Goal: Task Accomplishment & Management: Use online tool/utility

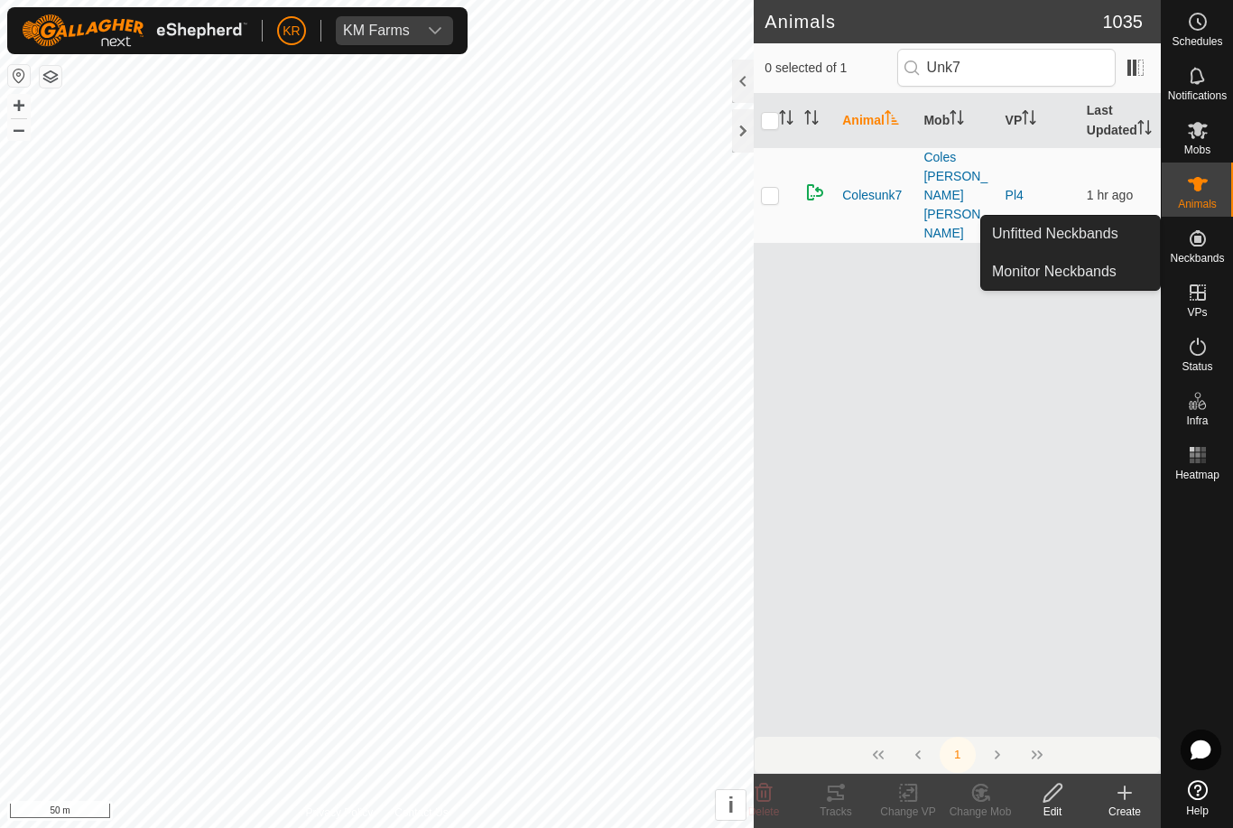
click at [1118, 233] on link "Unfitted Neckbands" at bounding box center [1070, 234] width 179 height 36
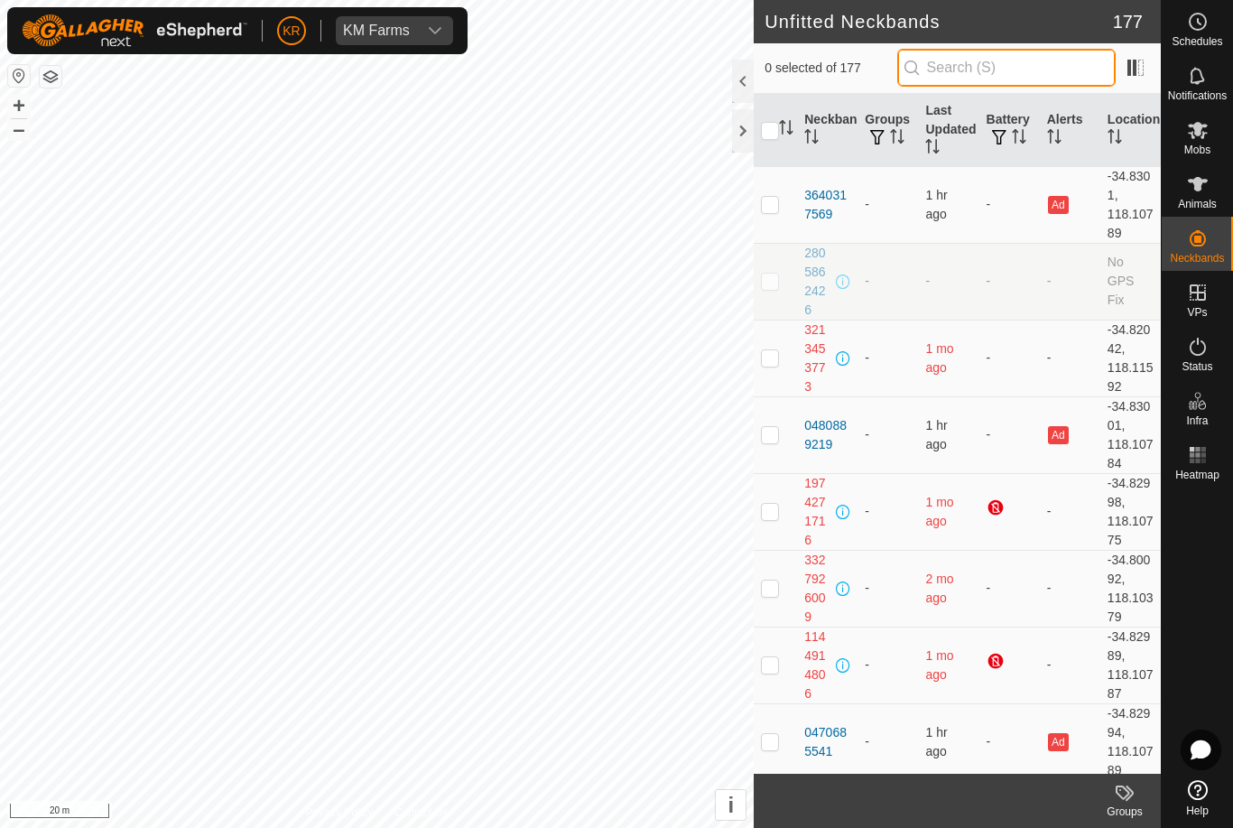
click at [1082, 79] on input "text" at bounding box center [1006, 68] width 218 height 38
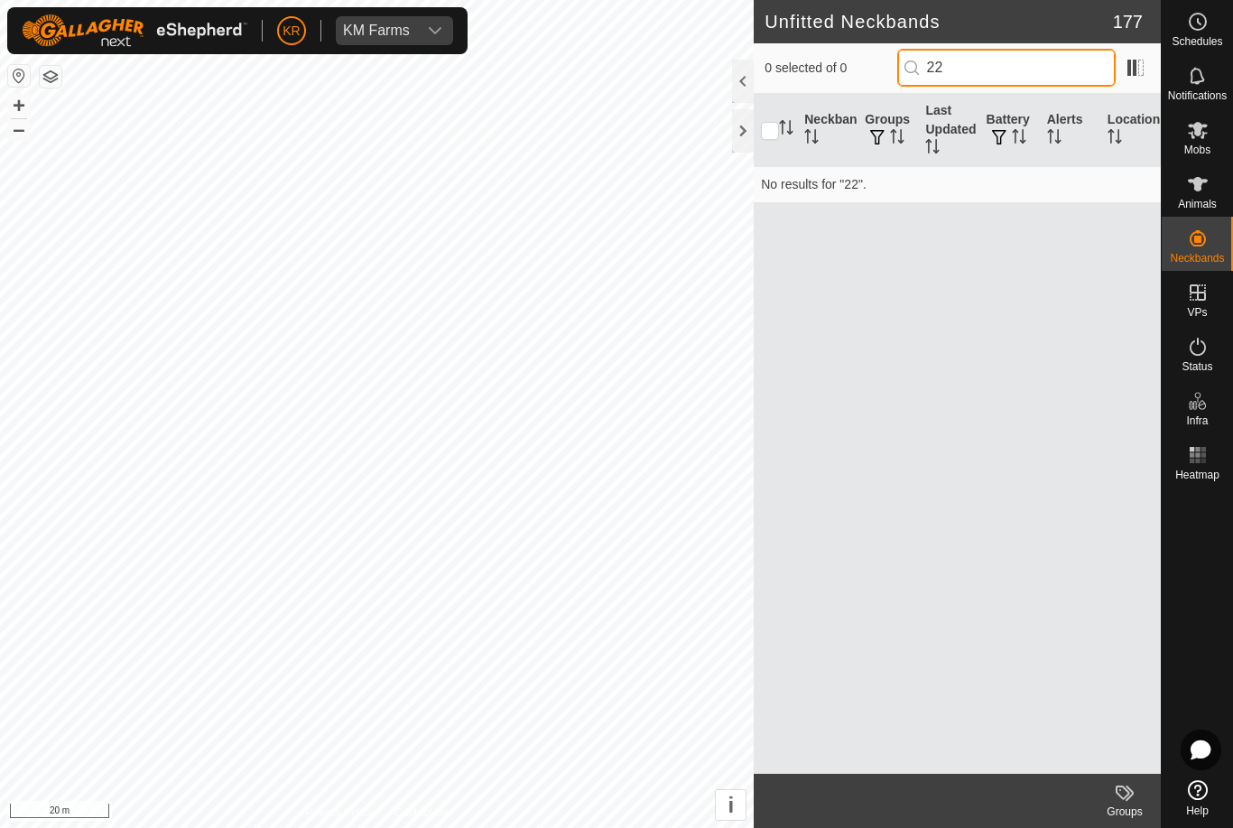
type input "2"
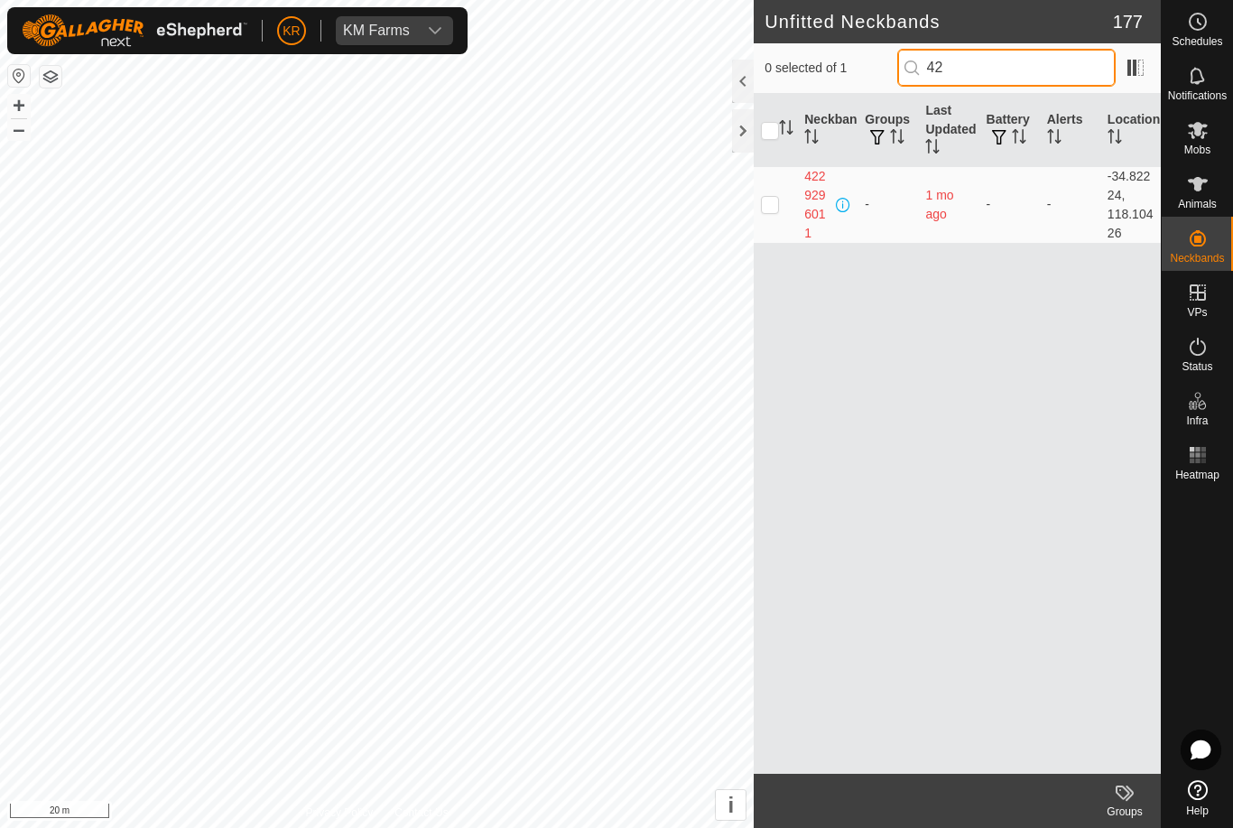
type input "4"
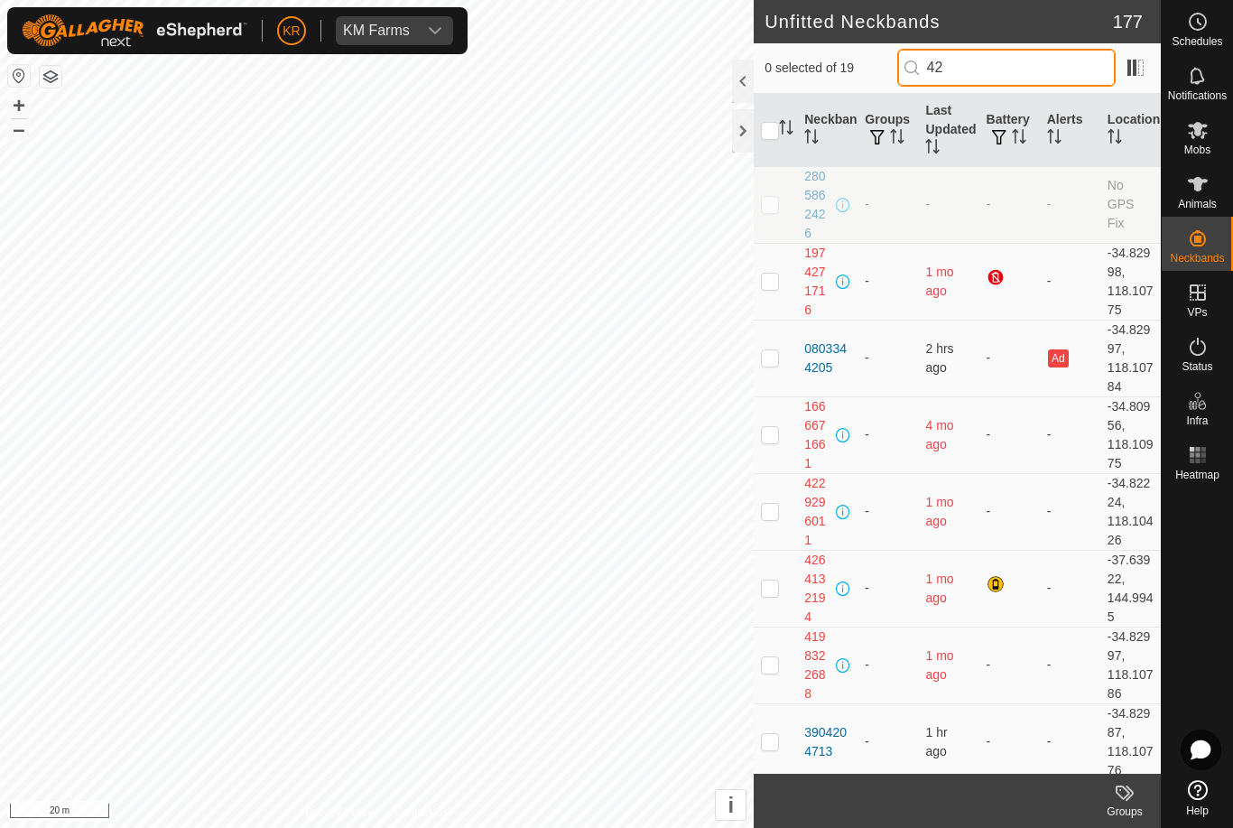
type input "4"
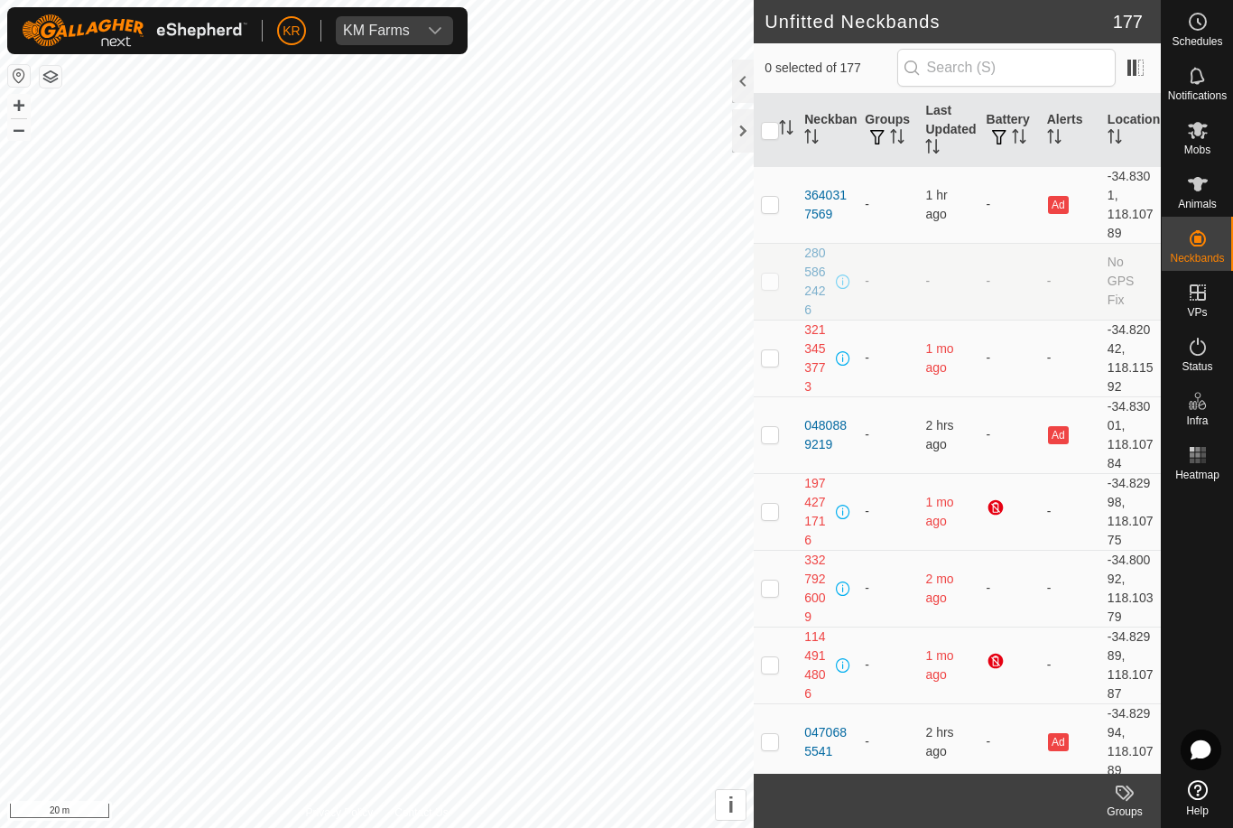
click at [387, 23] on div "KM Farms" at bounding box center [376, 30] width 67 height 14
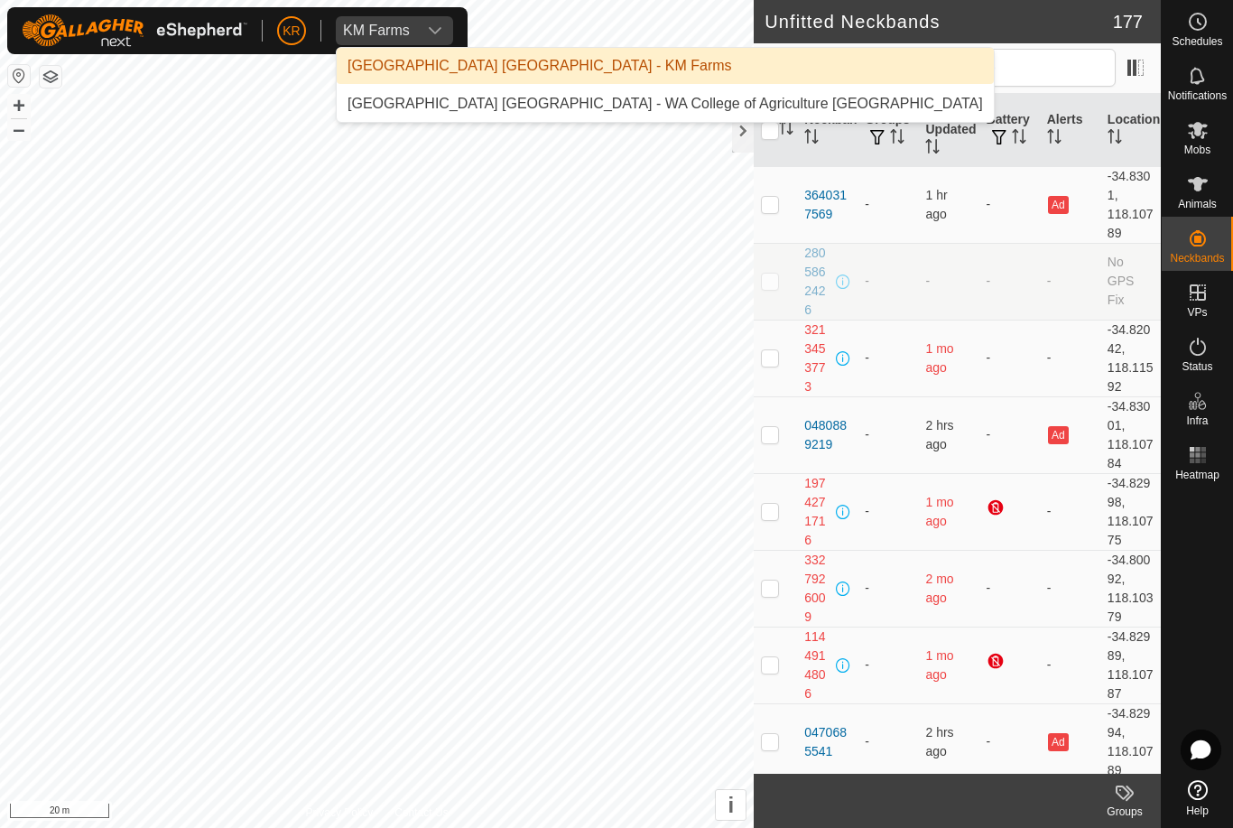
click at [404, 111] on div "[GEOGRAPHIC_DATA] [GEOGRAPHIC_DATA] - WA College of Agriculture [GEOGRAPHIC_DAT…" at bounding box center [666, 104] width 636 height 22
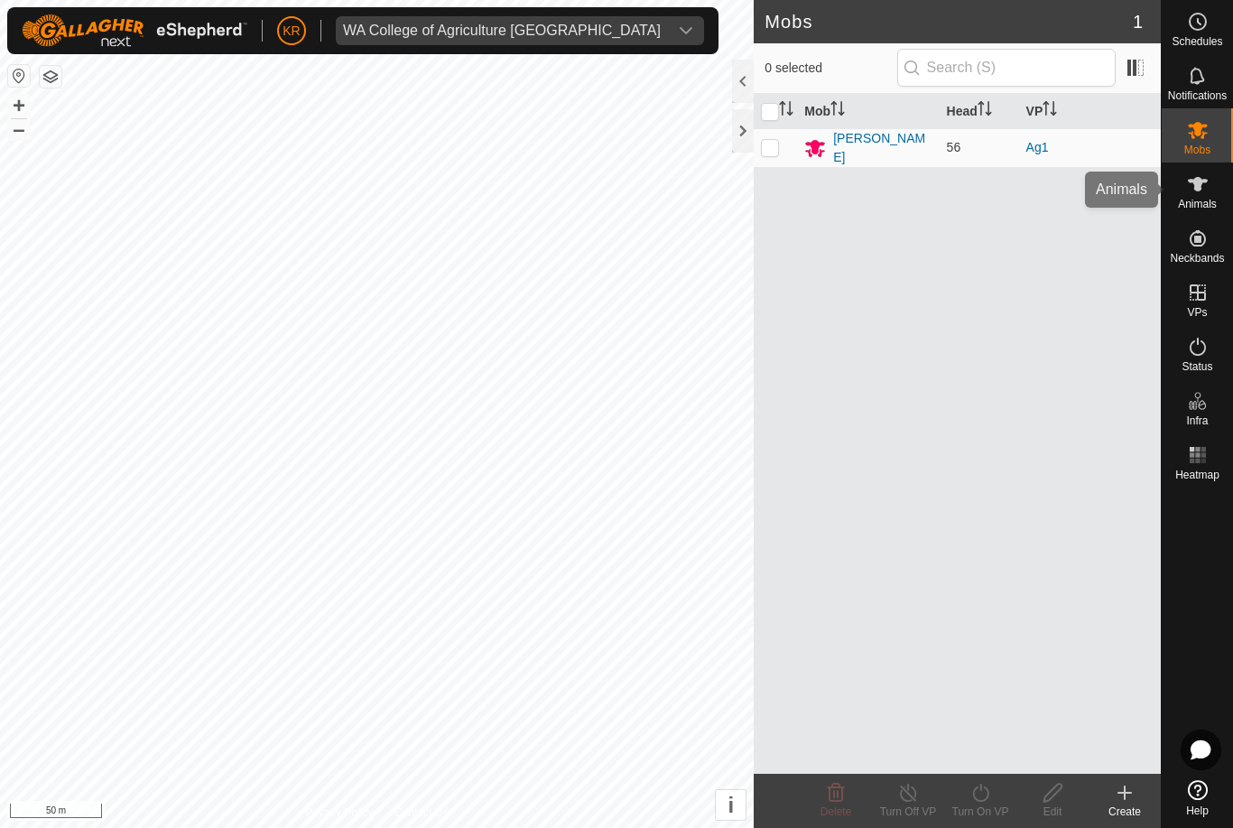
click at [1206, 202] on span "Animals" at bounding box center [1197, 204] width 39 height 11
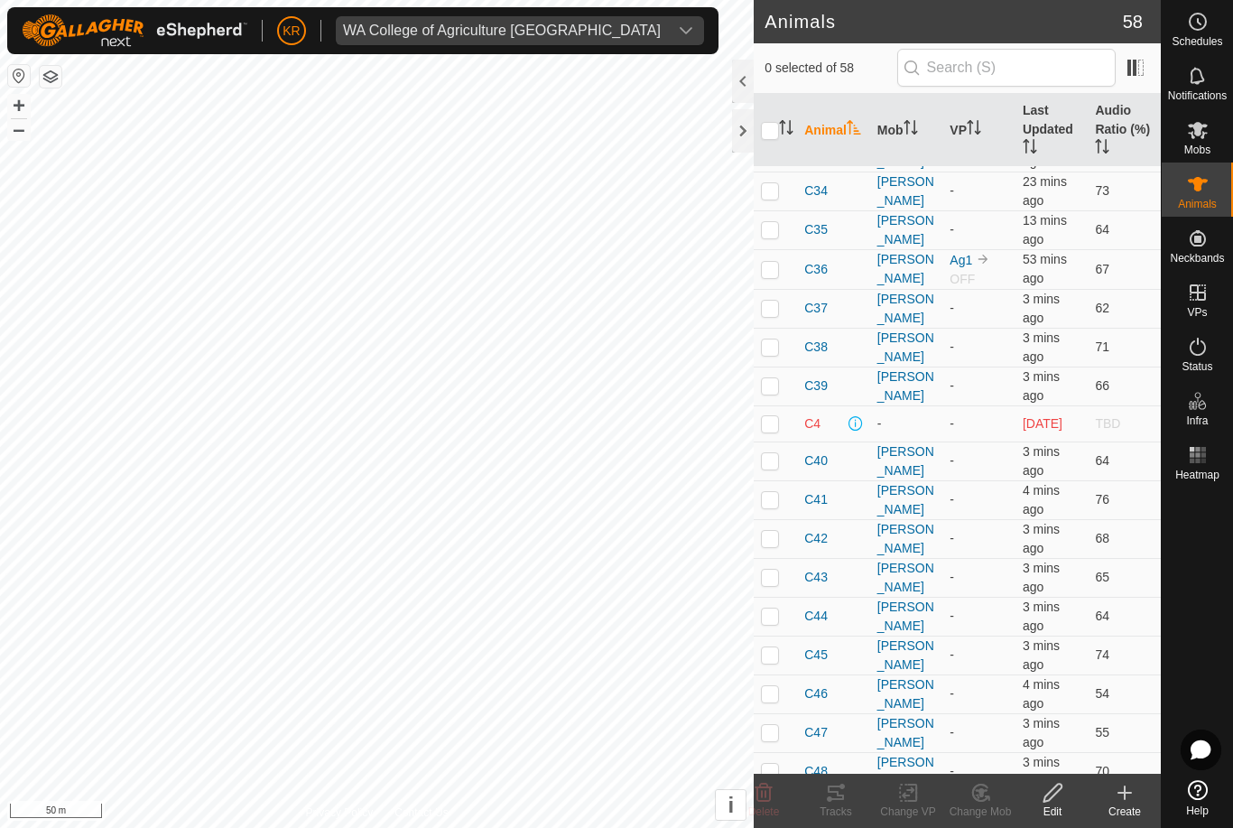
scroll to position [964, 0]
click at [392, 23] on div "WA College of Agriculture [GEOGRAPHIC_DATA]" at bounding box center [502, 30] width 318 height 14
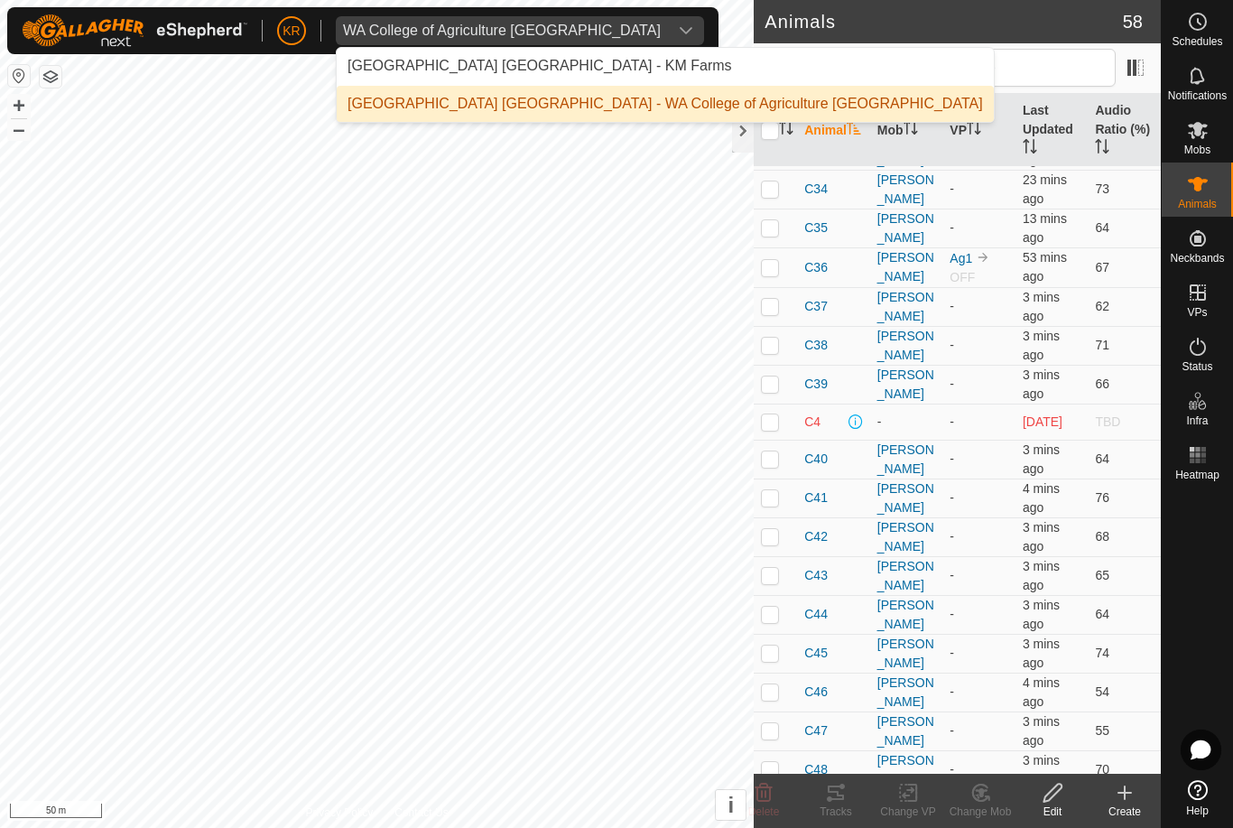
click at [396, 66] on div "[GEOGRAPHIC_DATA] [GEOGRAPHIC_DATA] - KM Farms" at bounding box center [540, 66] width 385 height 22
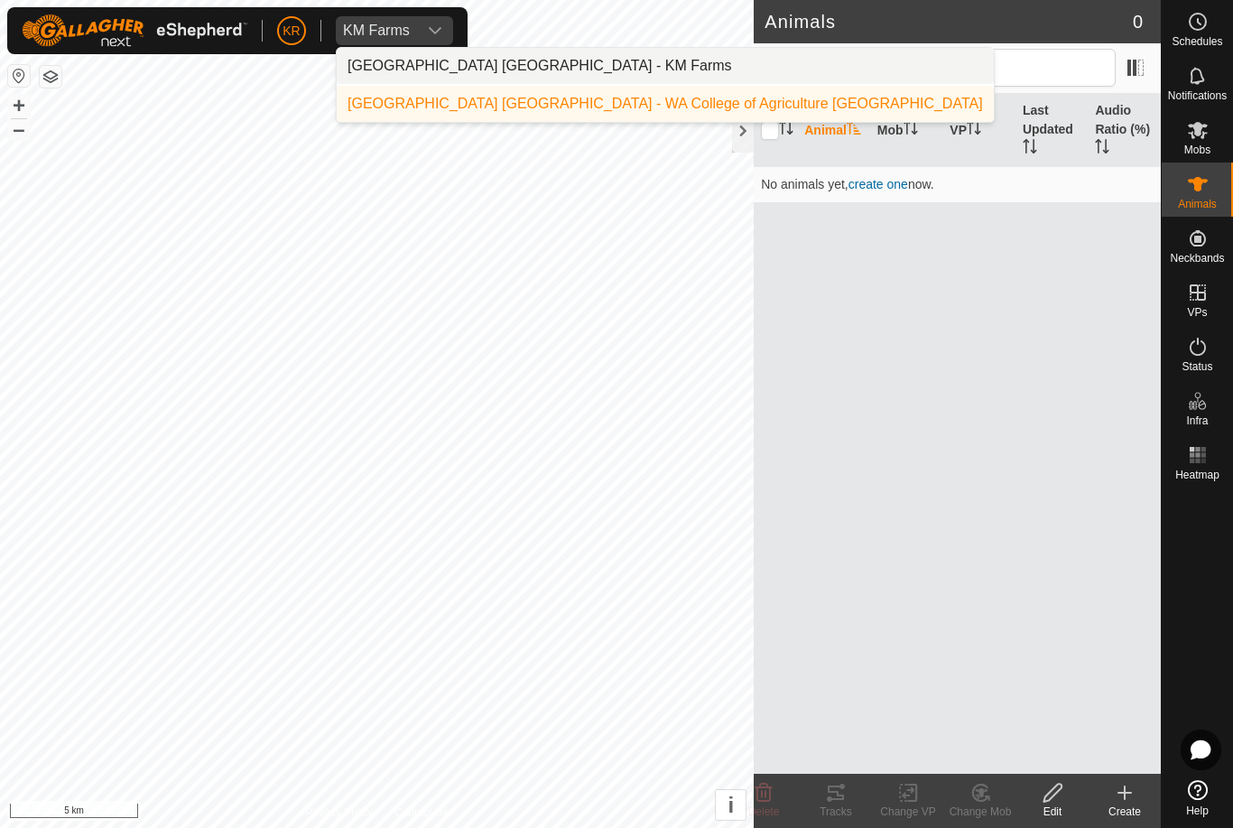
scroll to position [0, 0]
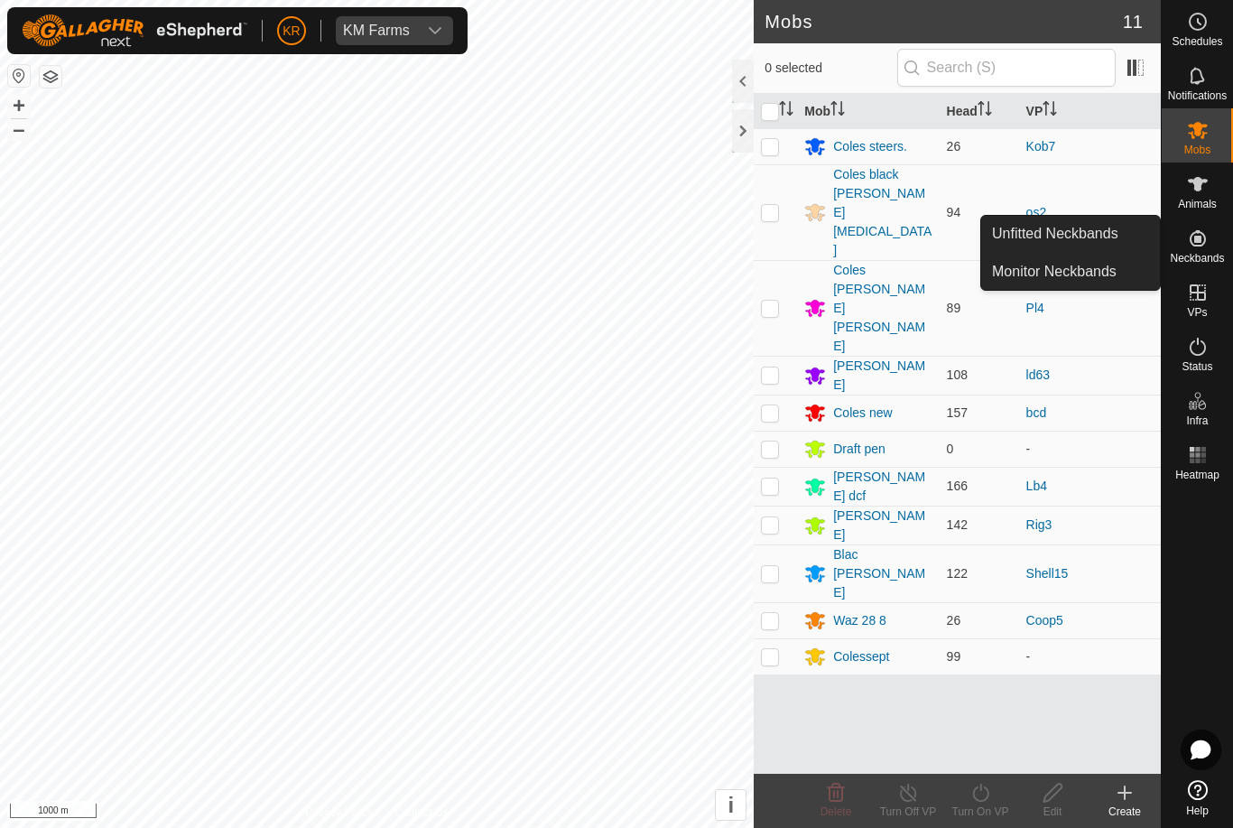
click at [1128, 229] on link "Unfitted Neckbands" at bounding box center [1070, 234] width 179 height 36
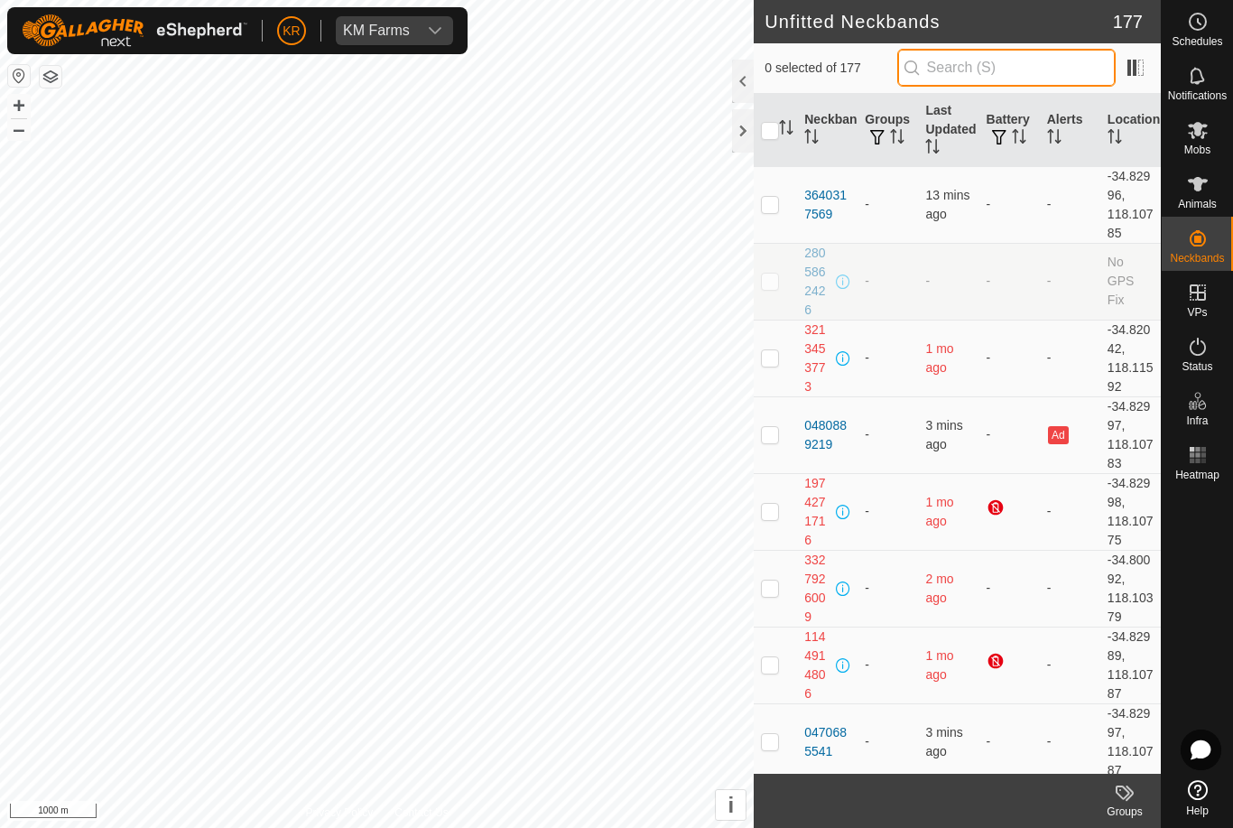
click at [1058, 66] on input "text" at bounding box center [1006, 68] width 218 height 38
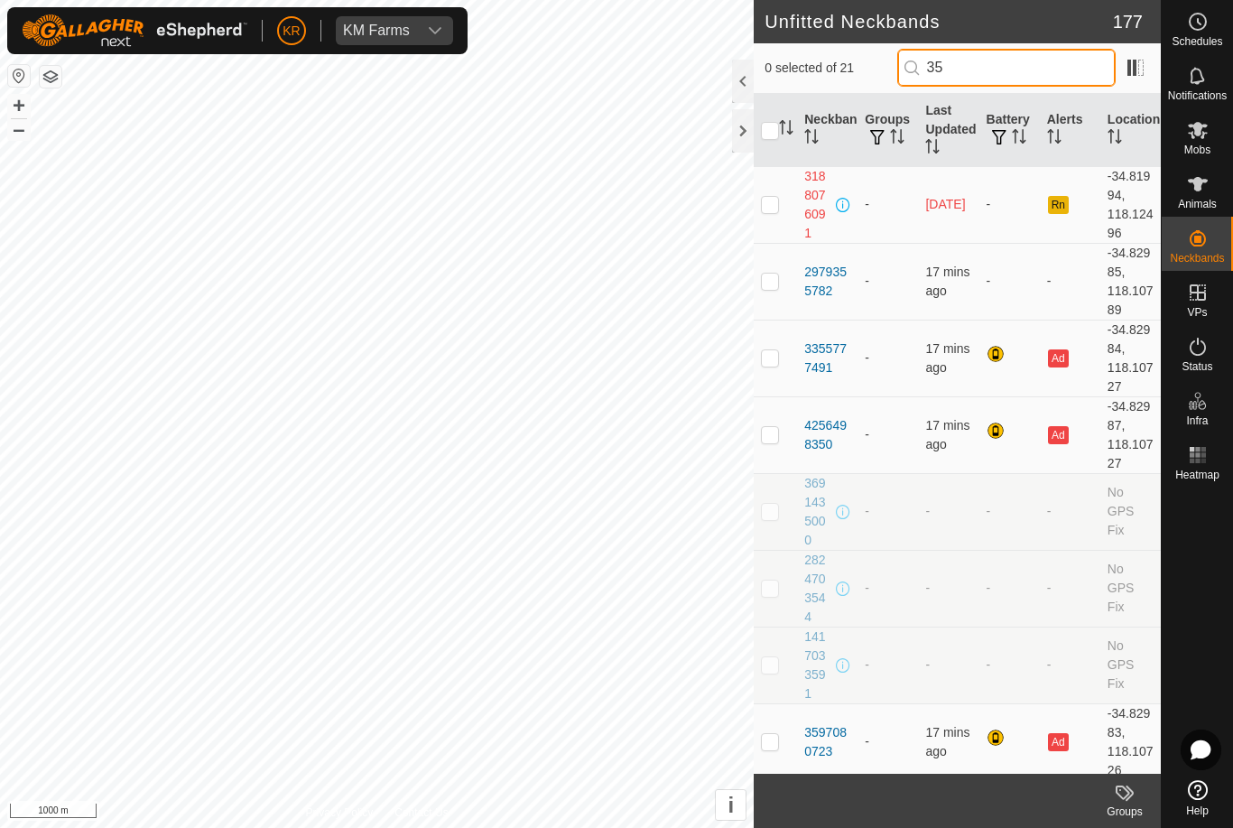
type input "3"
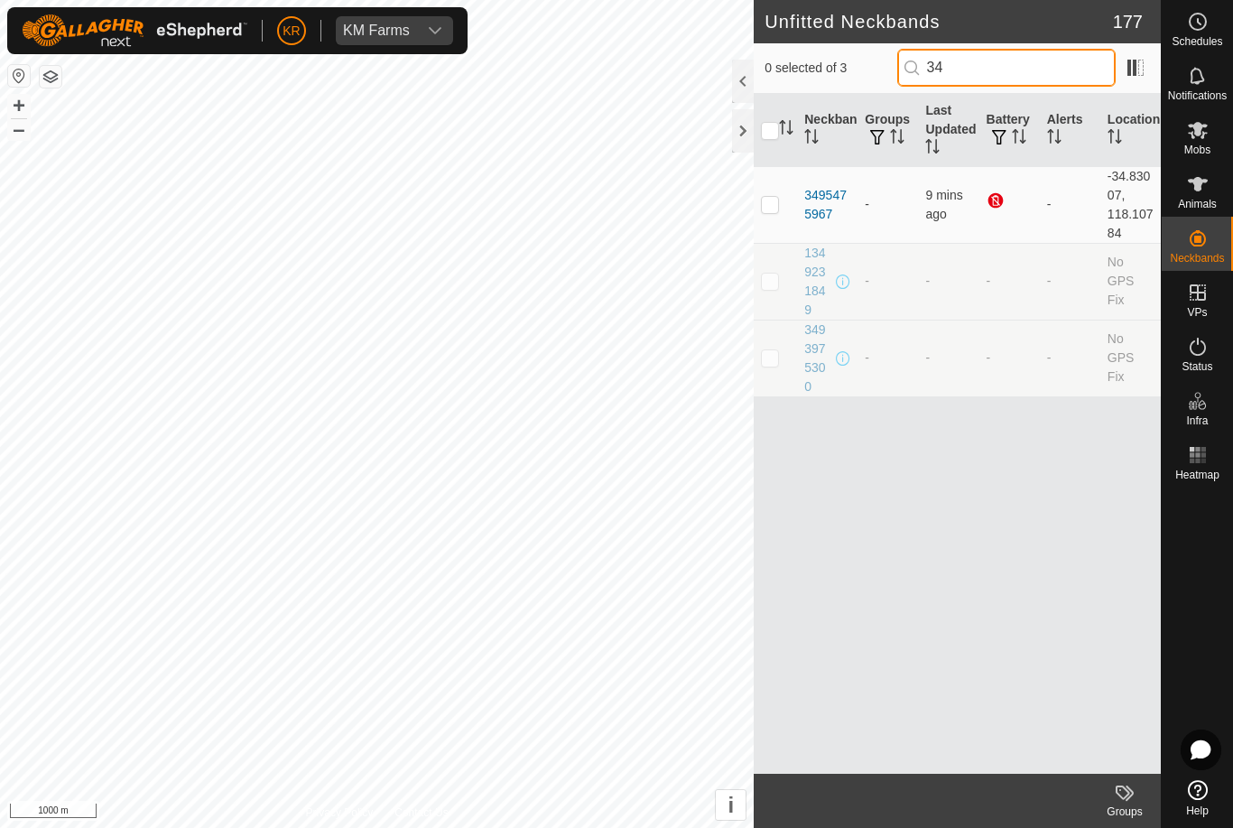
type input "3"
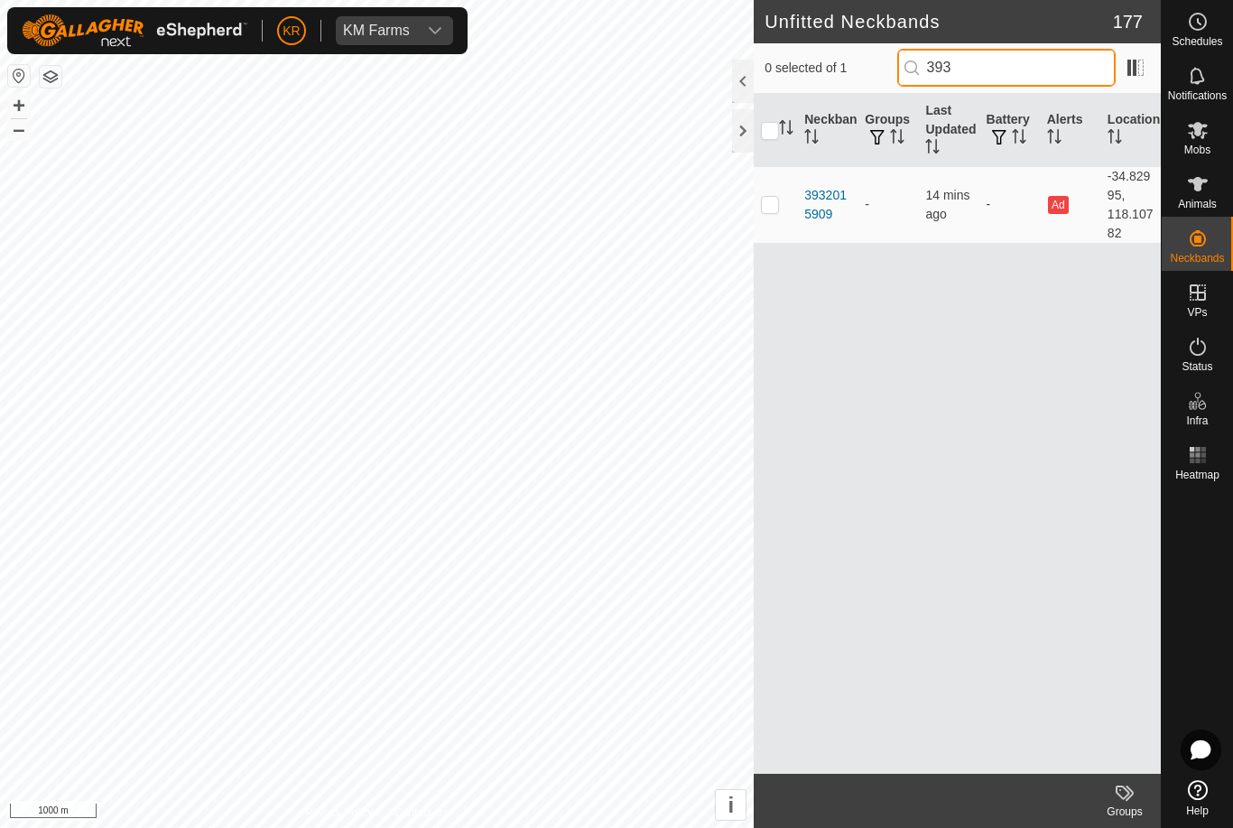
type input "3932"
click at [1218, 192] on div "Animals" at bounding box center [1197, 189] width 71 height 54
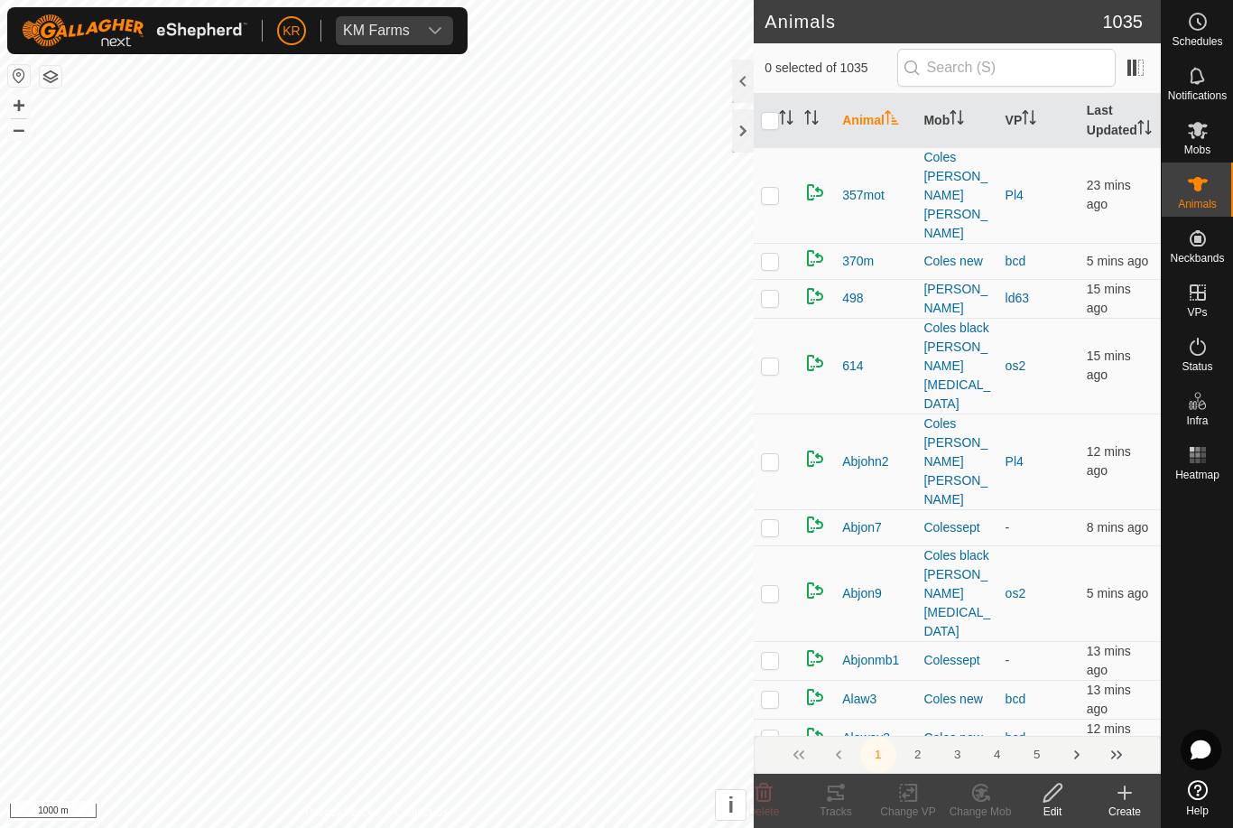
click at [1220, 198] on div "Animals" at bounding box center [1197, 189] width 71 height 54
click at [1095, 66] on input "text" at bounding box center [1006, 68] width 218 height 38
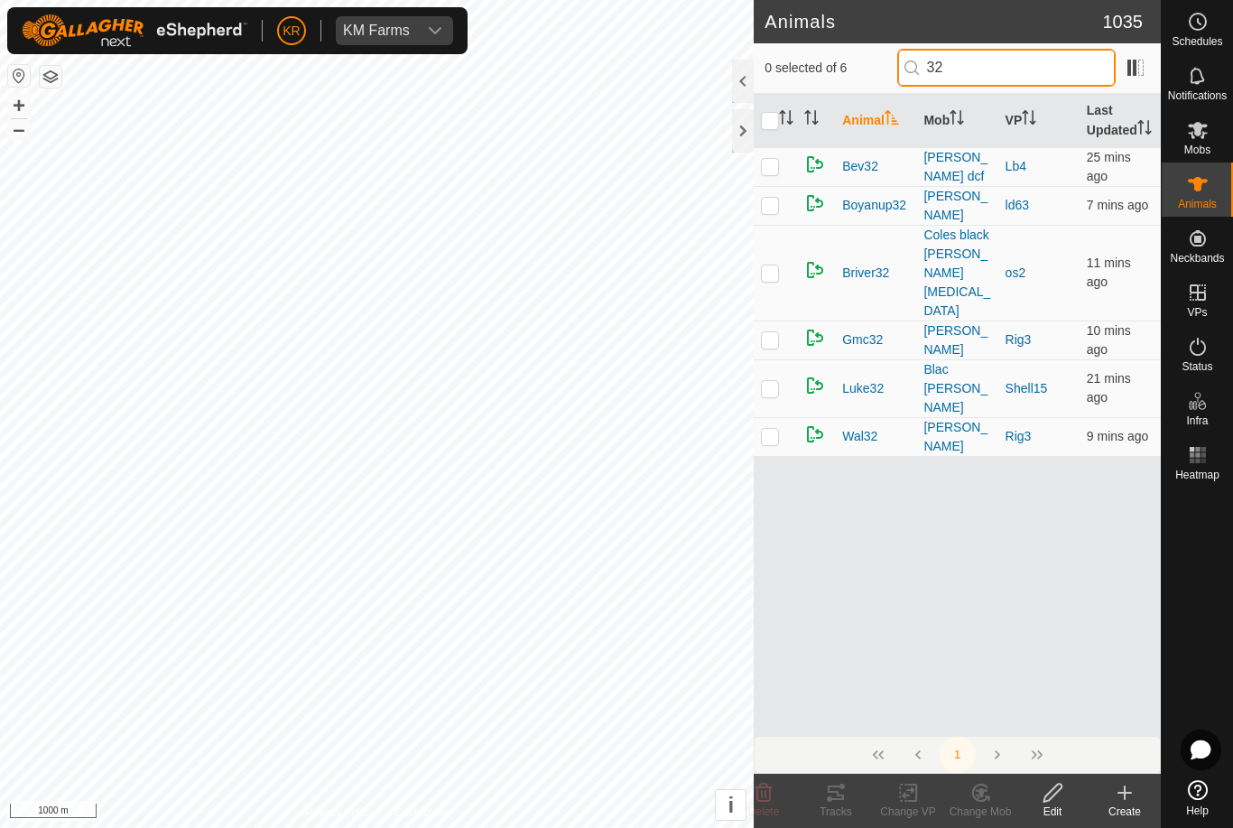
type input "3"
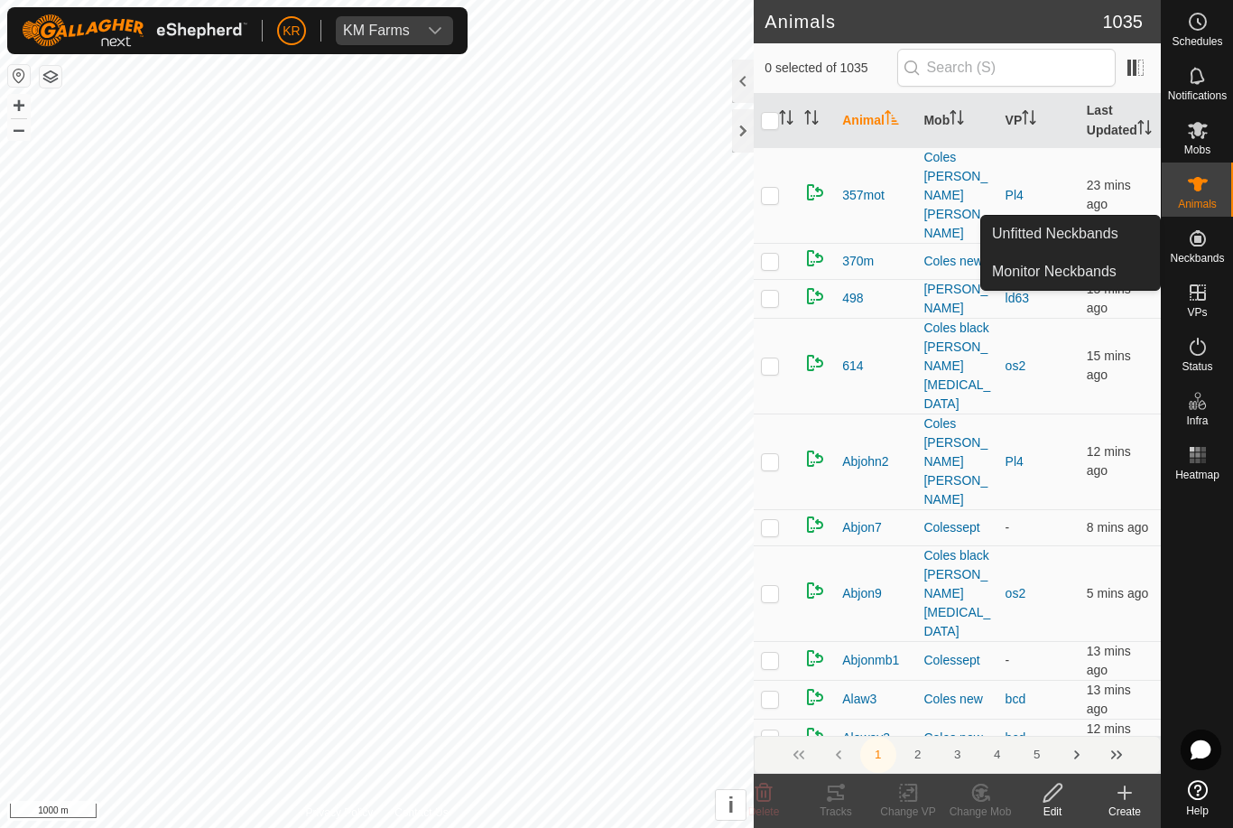
click at [1121, 235] on link "Unfitted Neckbands" at bounding box center [1070, 234] width 179 height 36
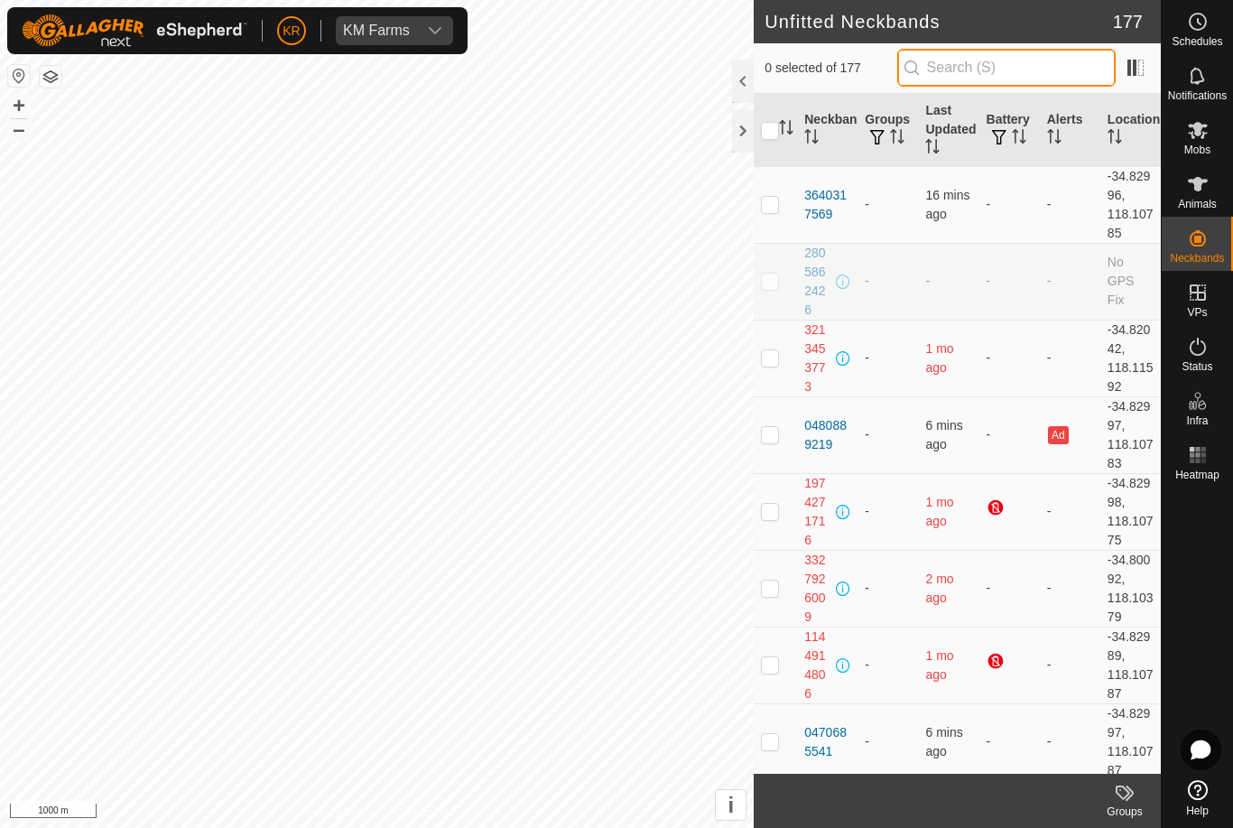
click at [1049, 81] on input "text" at bounding box center [1006, 68] width 218 height 38
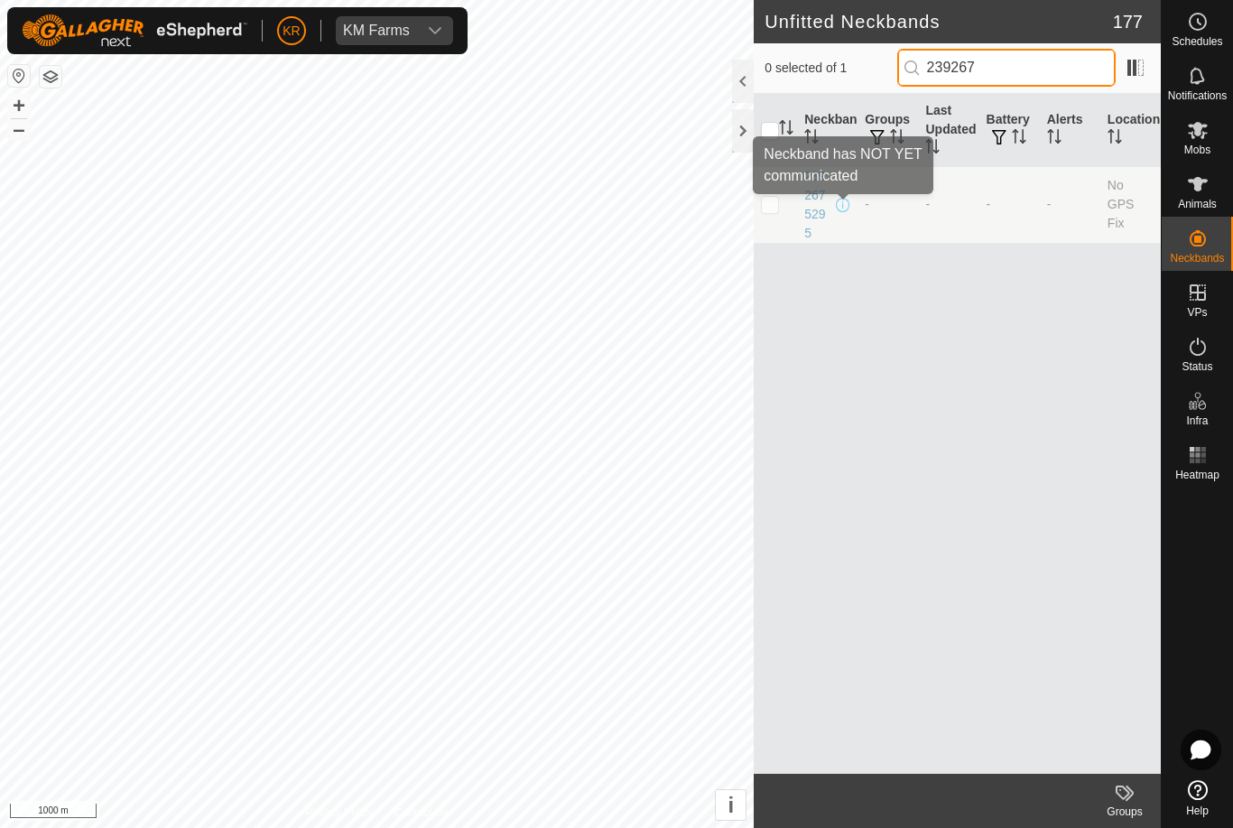
type input "239267"
click at [838, 198] on span at bounding box center [843, 205] width 14 height 14
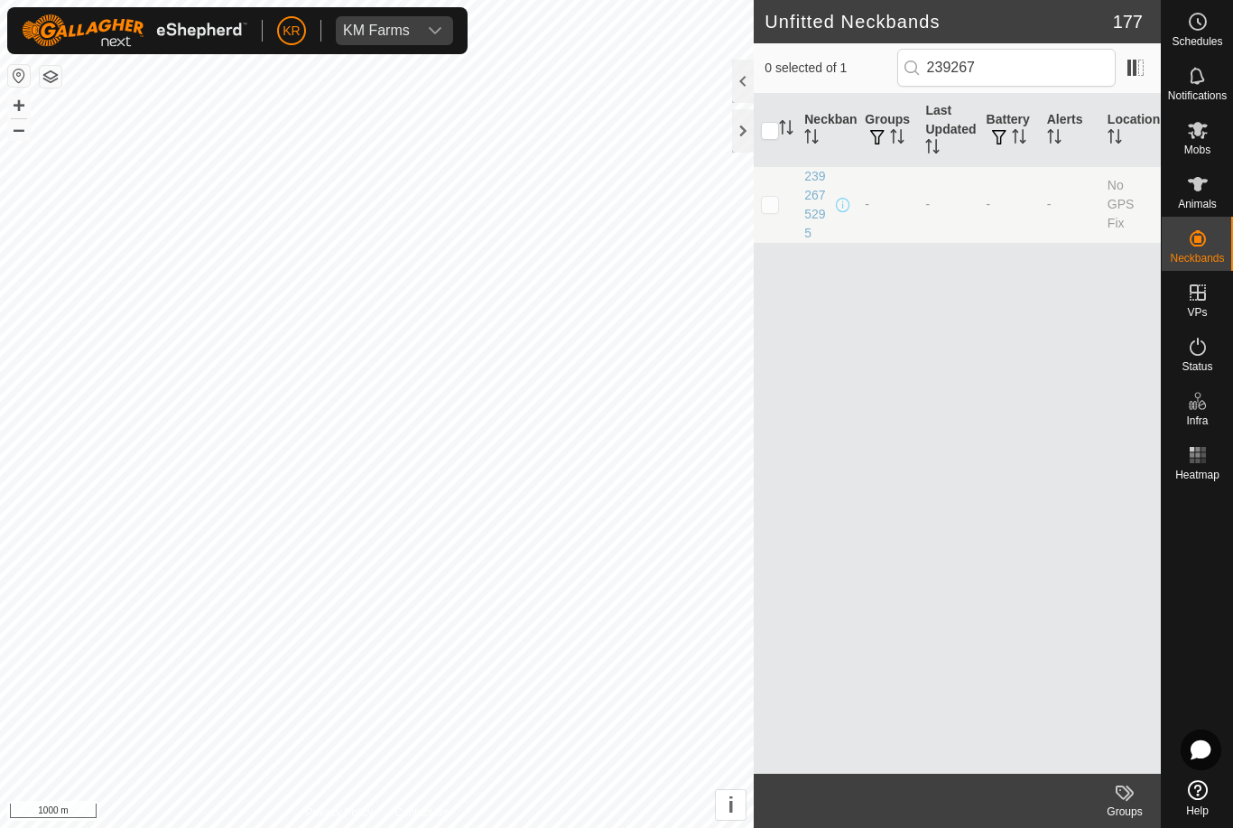
click at [844, 209] on span at bounding box center [843, 205] width 14 height 14
click at [847, 200] on span at bounding box center [843, 205] width 14 height 14
click at [824, 200] on div "2392675295" at bounding box center [818, 205] width 28 height 76
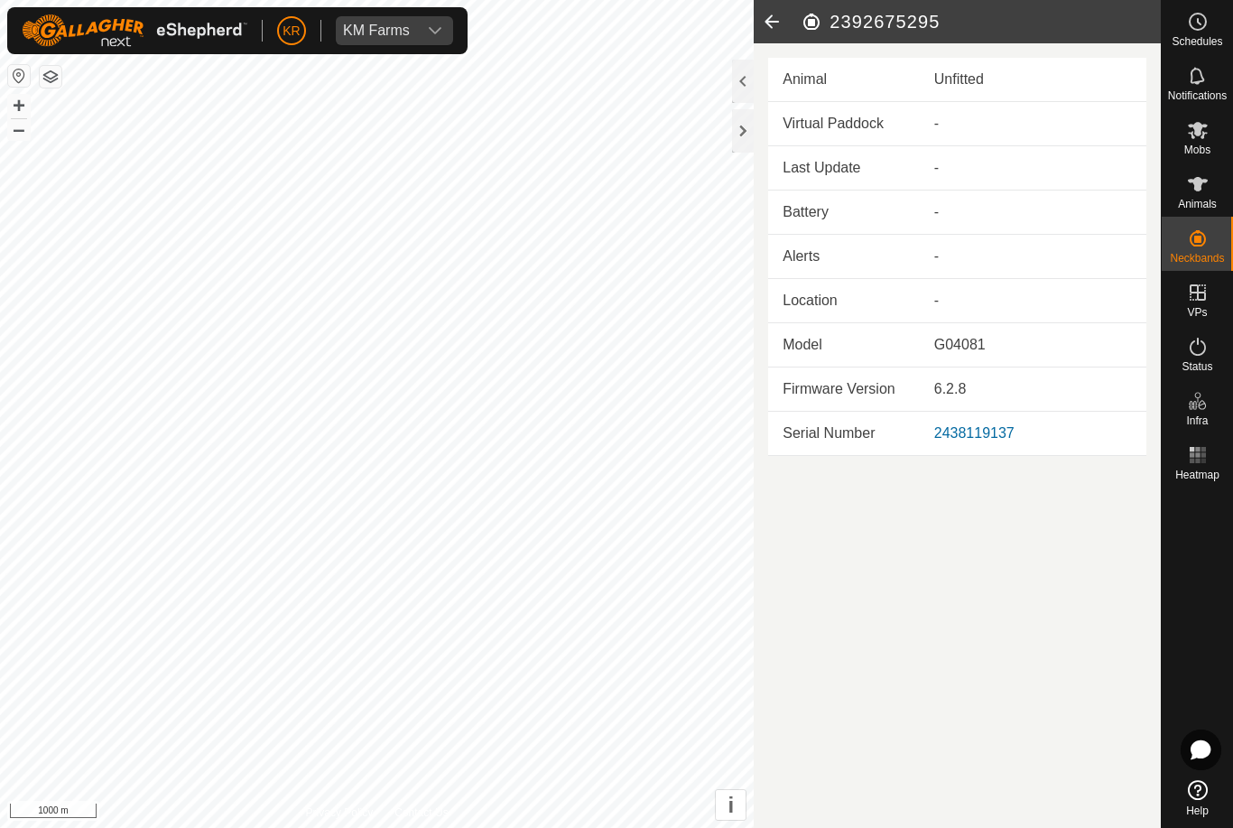
click at [776, 5] on icon at bounding box center [772, 21] width 36 height 43
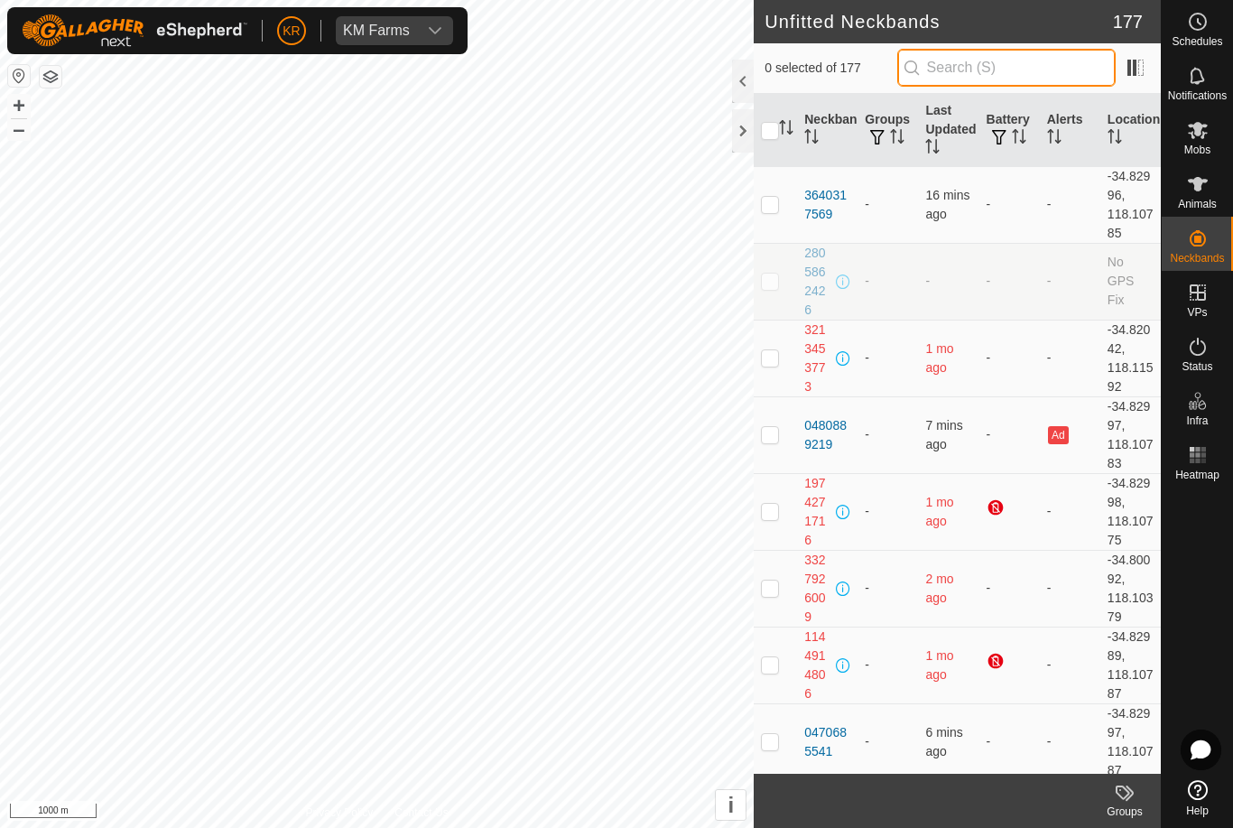
click at [1081, 63] on input "text" at bounding box center [1006, 68] width 218 height 38
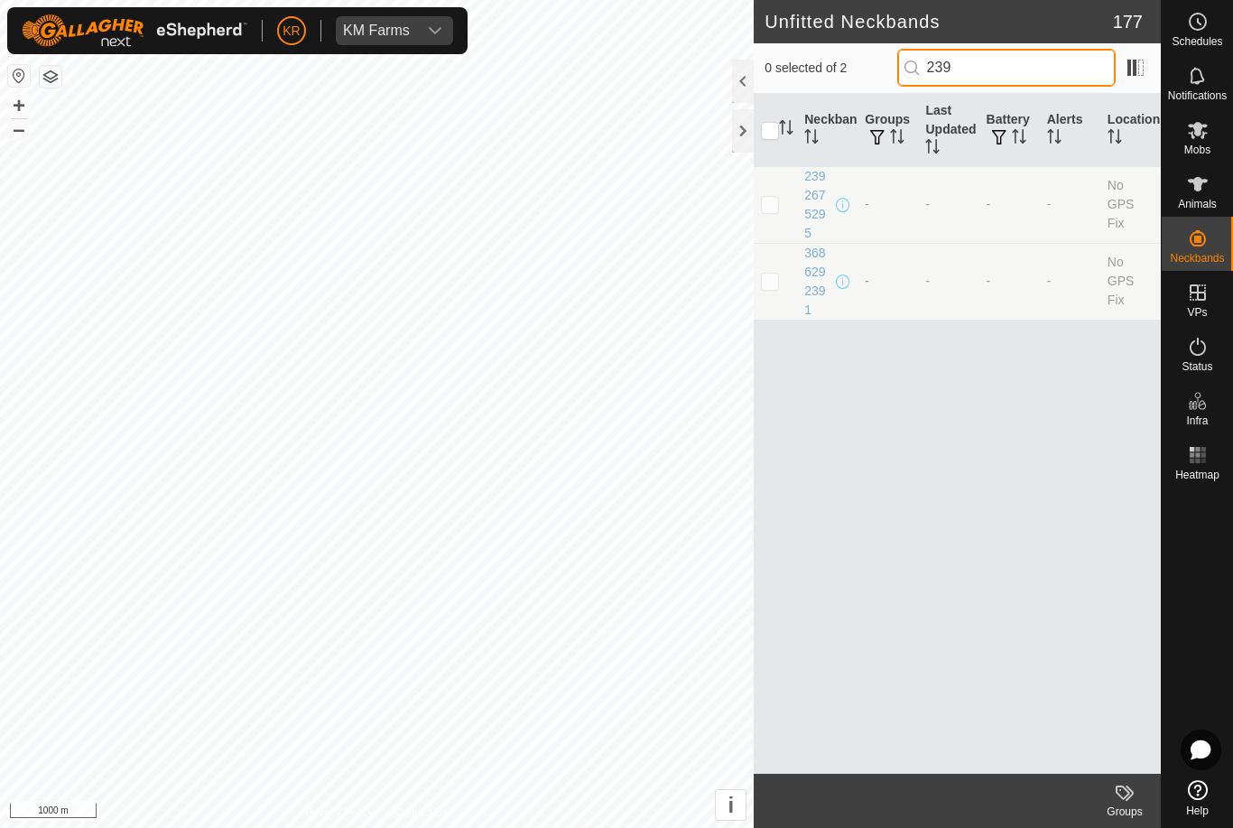
type input "239"
click at [777, 197] on p-checkbox at bounding box center [770, 204] width 18 height 14
click at [777, 217] on td at bounding box center [775, 204] width 43 height 77
checkbox input "false"
click at [1045, 82] on input "239" at bounding box center [1006, 68] width 218 height 38
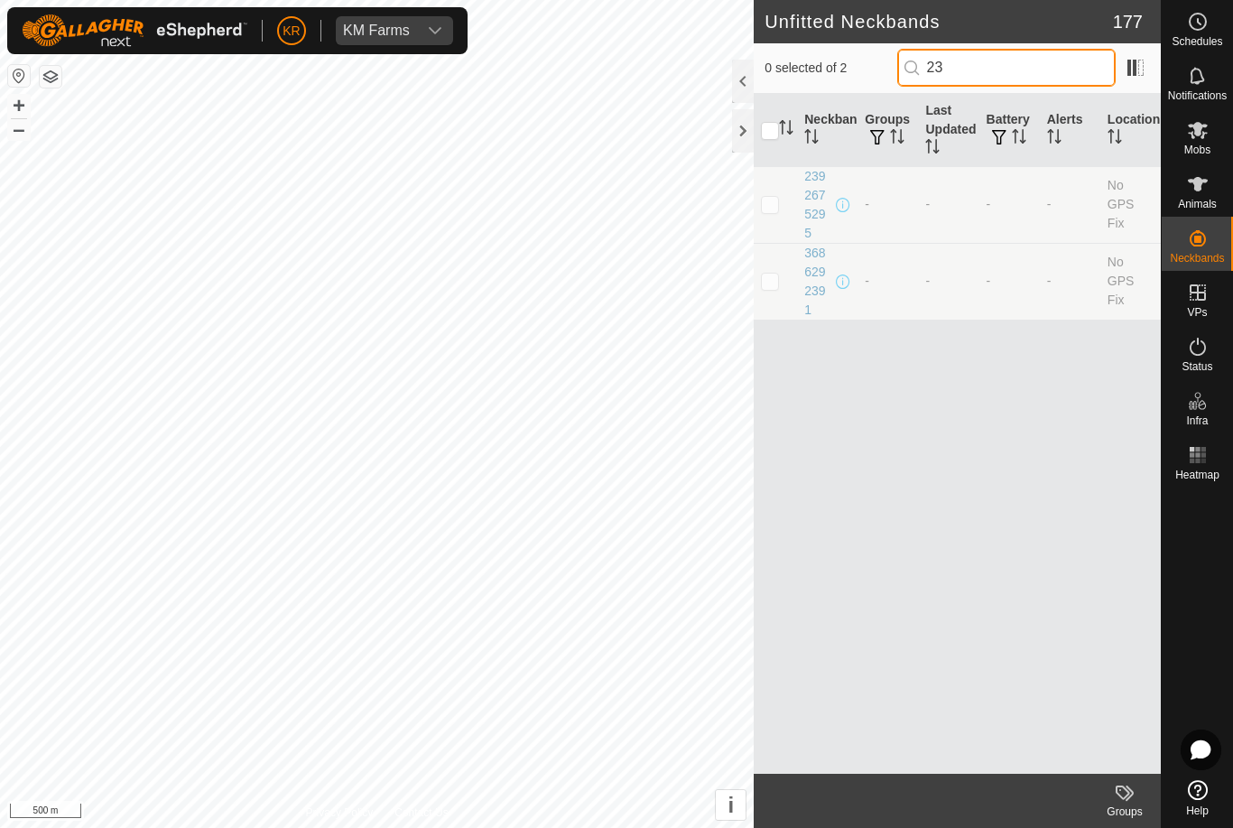
type input "2"
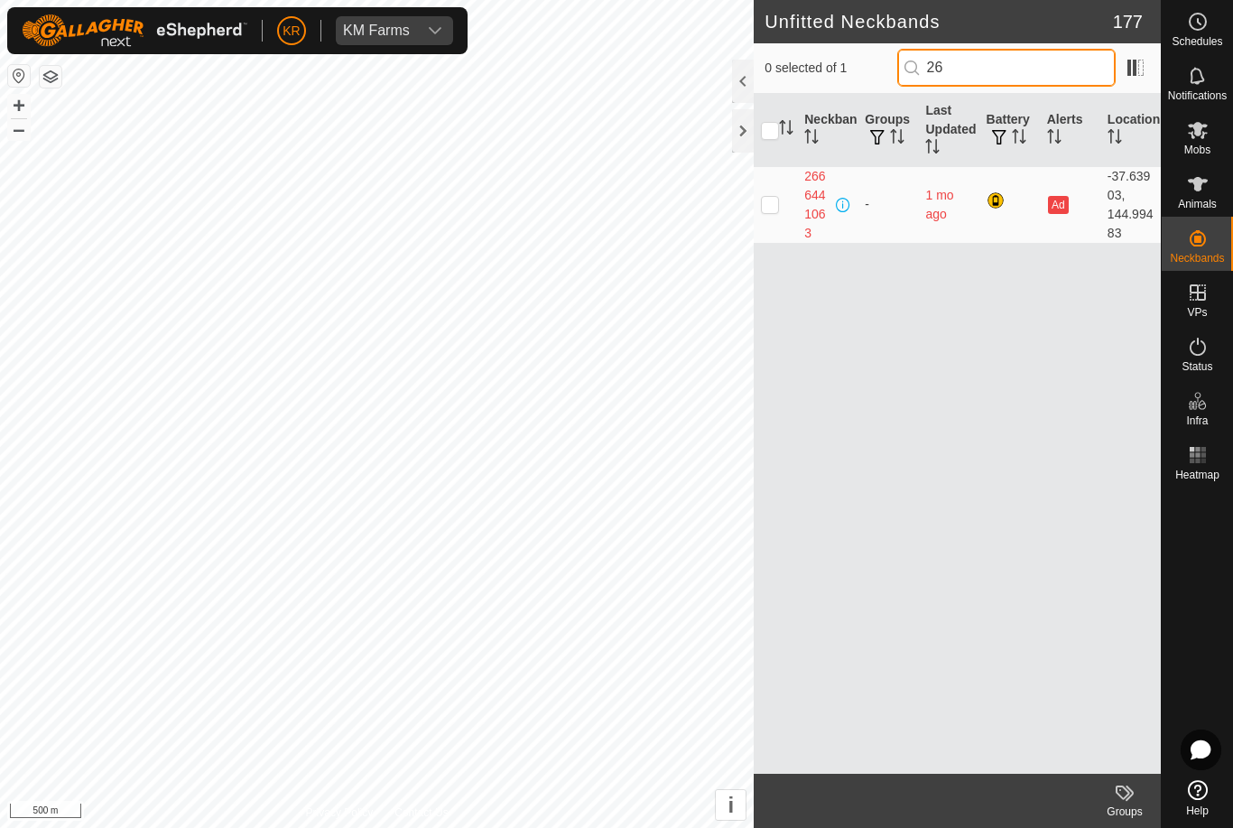
type input "2"
type input "4"
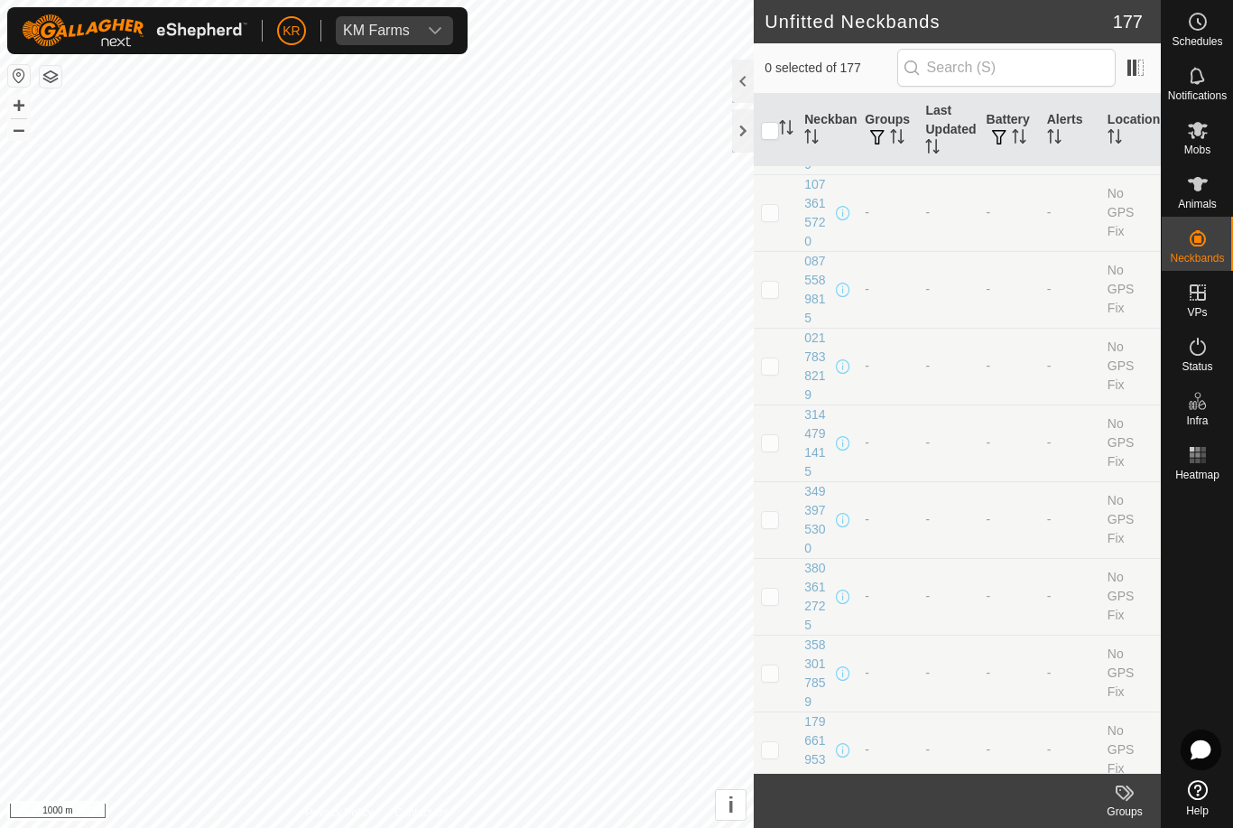
scroll to position [12785, 0]
click at [1137, 483] on td "No GPS Fix" at bounding box center [1130, 521] width 60 height 77
click at [1135, 125] on th "Location" at bounding box center [1130, 130] width 60 height 73
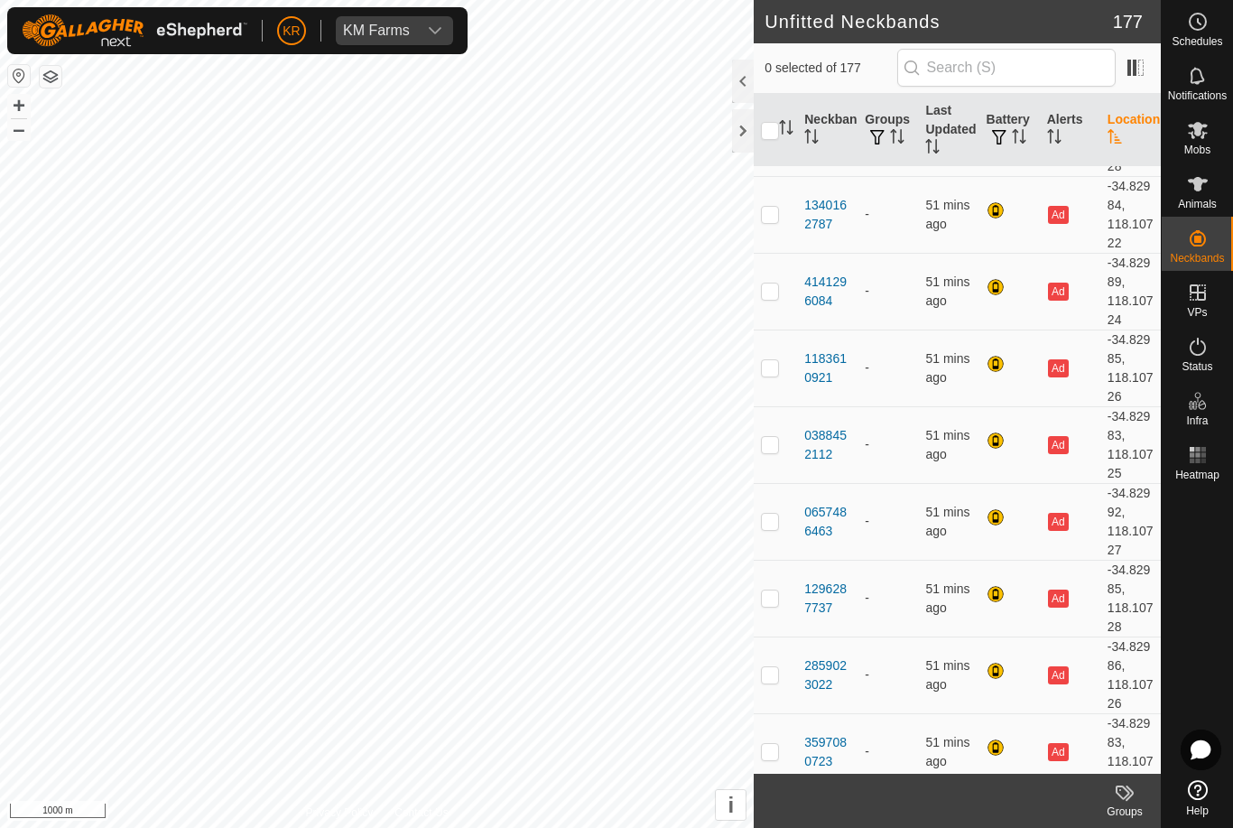
scroll to position [0, 0]
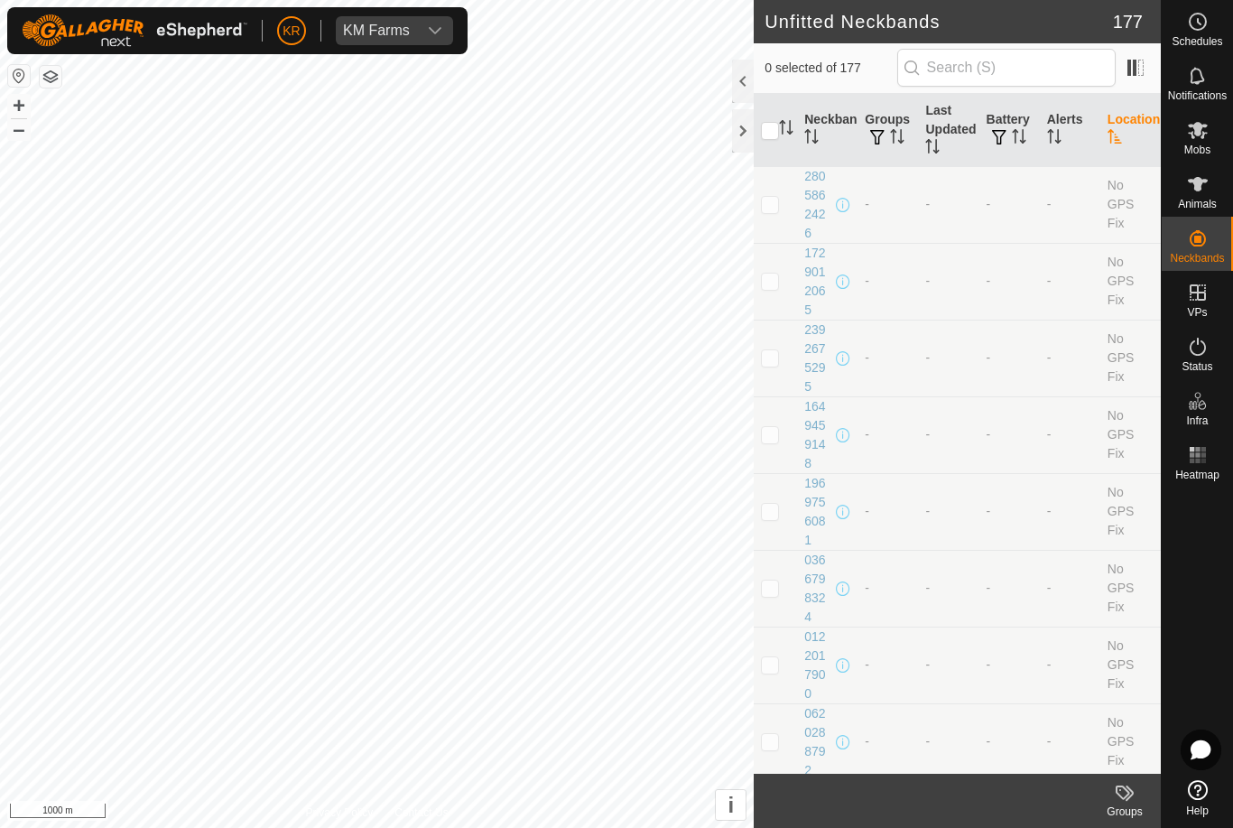
click at [1146, 129] on th "Location" at bounding box center [1130, 130] width 60 height 73
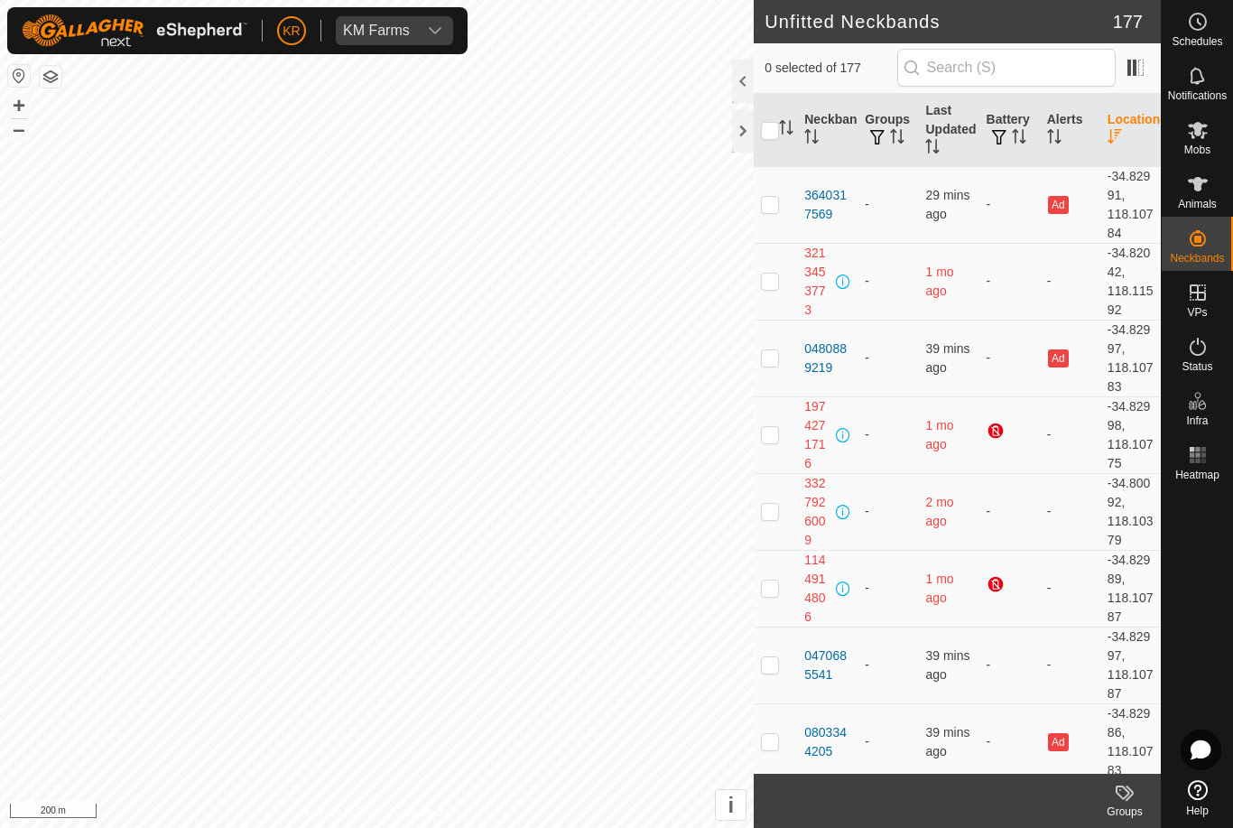
click at [399, 31] on div "KM Farms" at bounding box center [376, 30] width 67 height 14
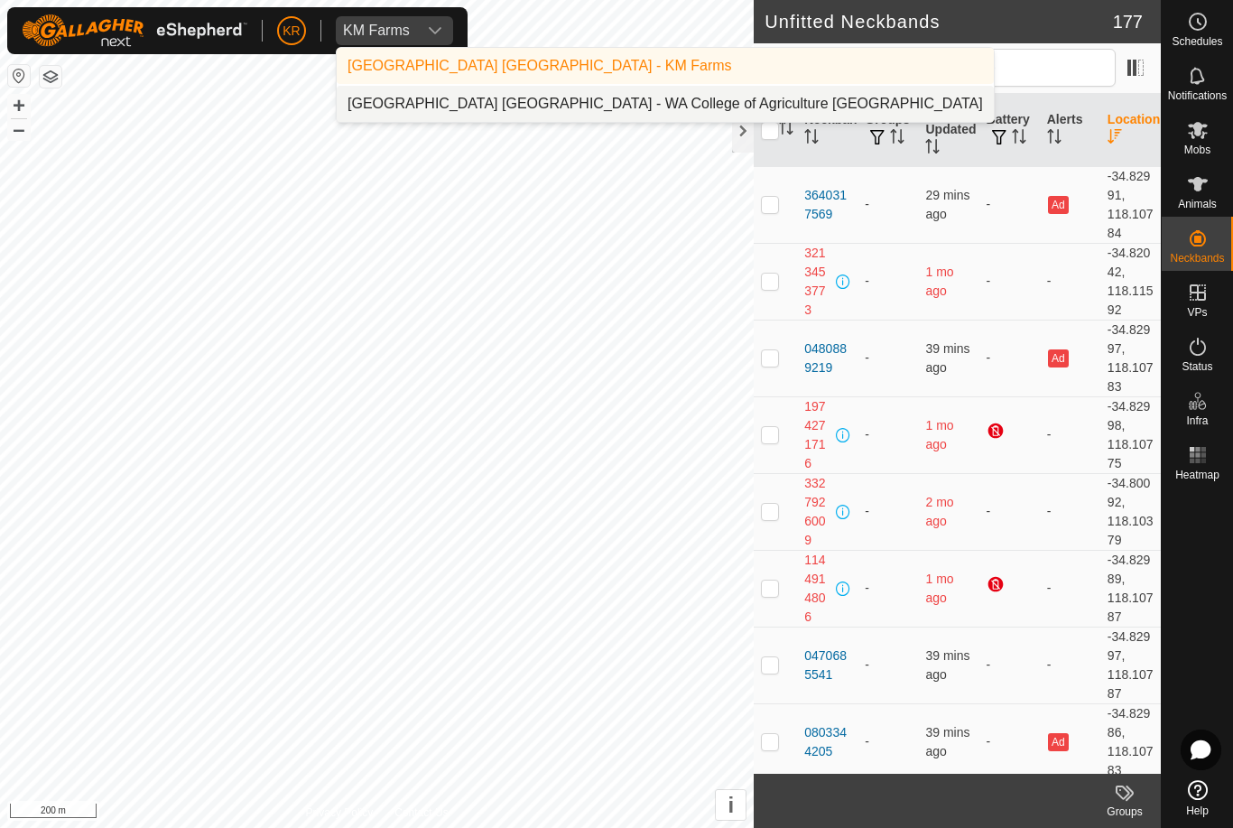
click at [453, 107] on div "[GEOGRAPHIC_DATA] [GEOGRAPHIC_DATA] - WA College of Agriculture [GEOGRAPHIC_DAT…" at bounding box center [666, 104] width 636 height 22
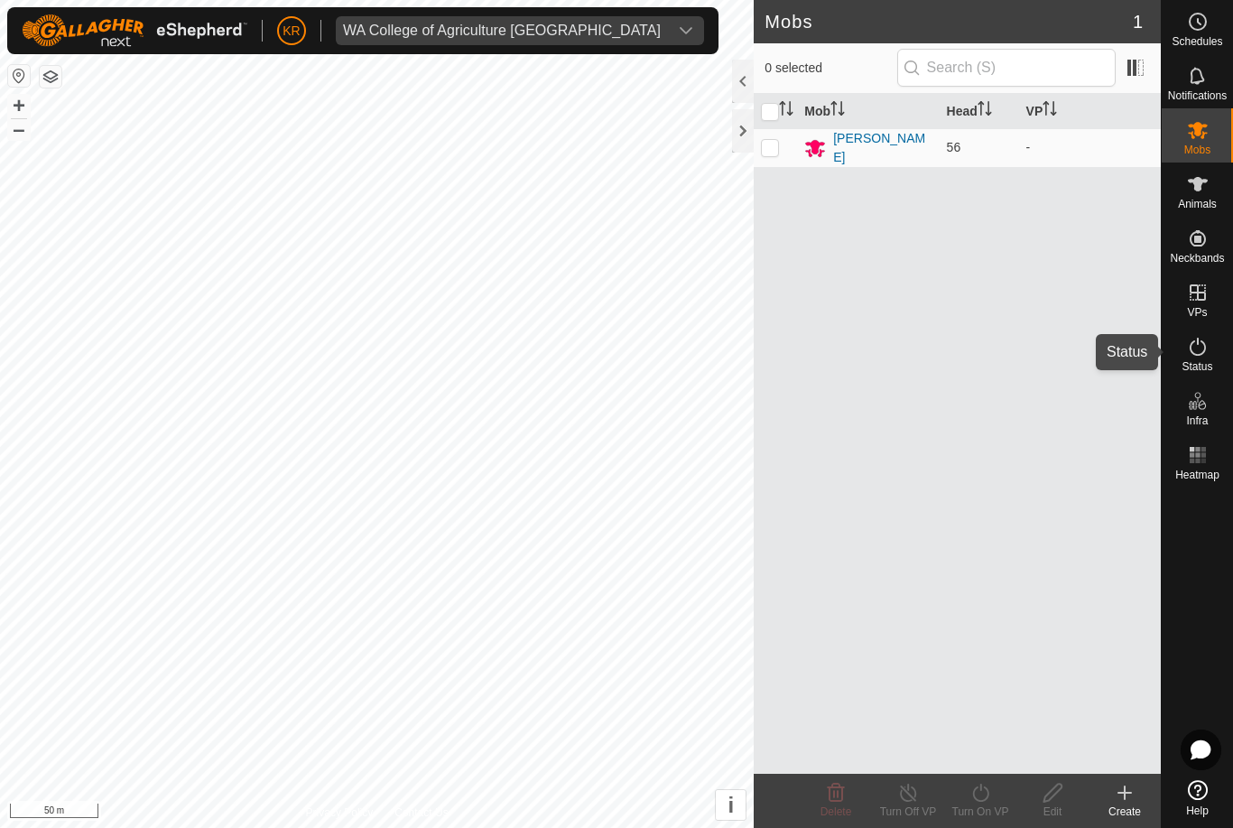
click at [1212, 363] on span "Status" at bounding box center [1197, 366] width 31 height 11
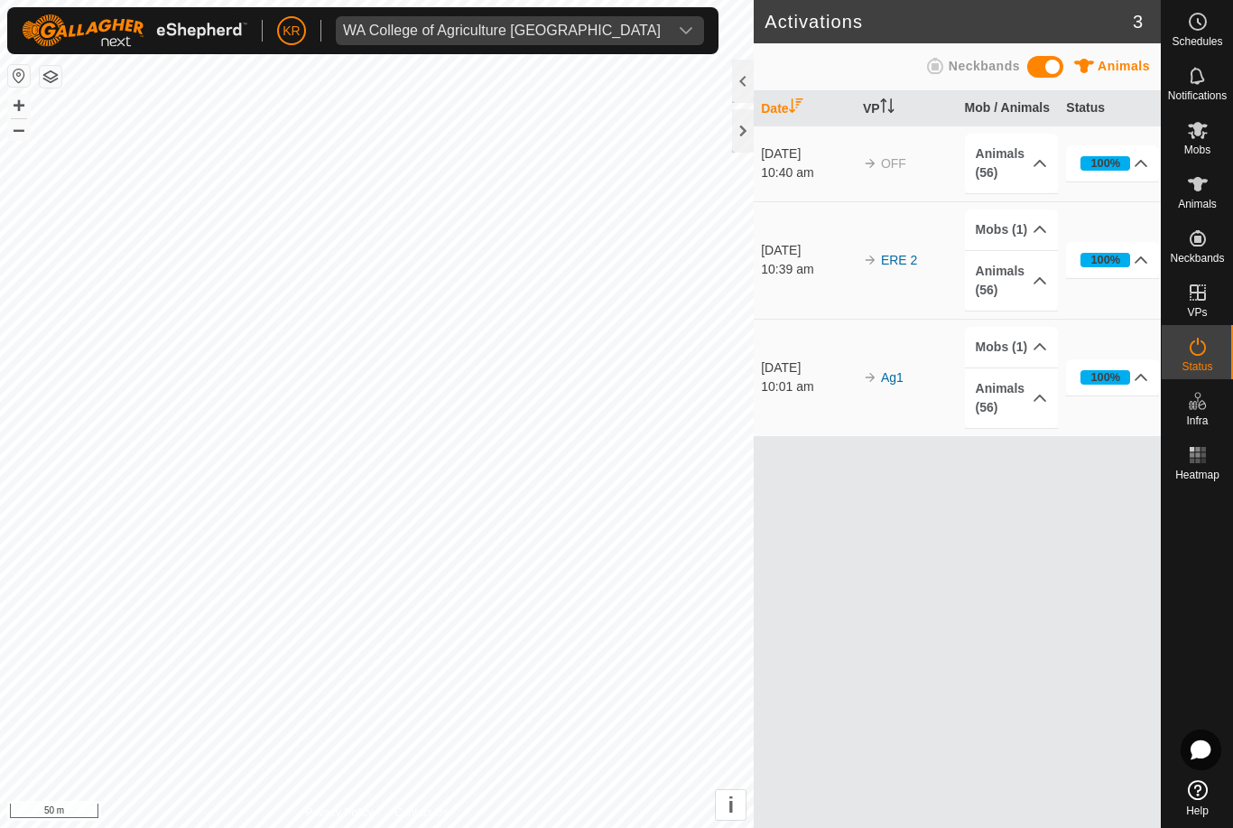
click at [481, 33] on div "WA College of Agriculture [GEOGRAPHIC_DATA]" at bounding box center [502, 30] width 318 height 14
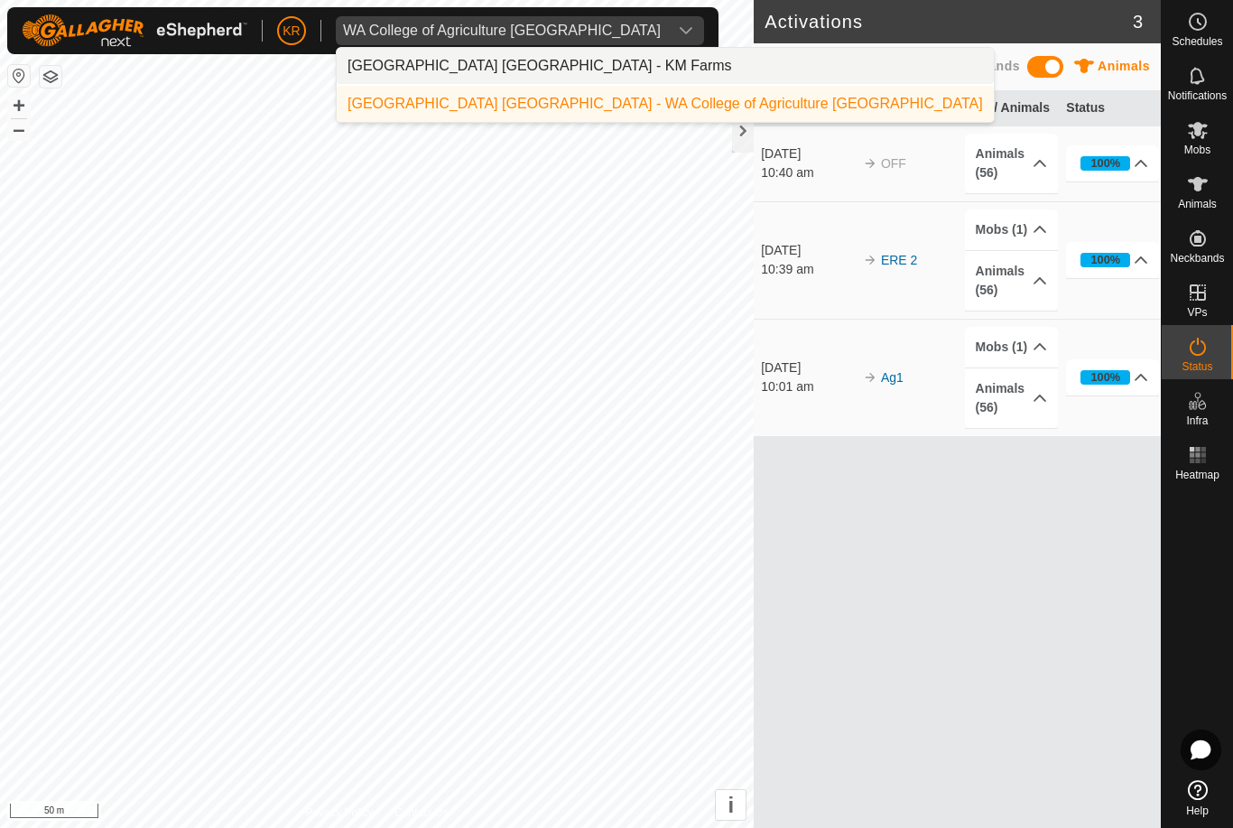
click at [633, 69] on li "[GEOGRAPHIC_DATA] [GEOGRAPHIC_DATA] - KM Farms" at bounding box center [665, 66] width 657 height 36
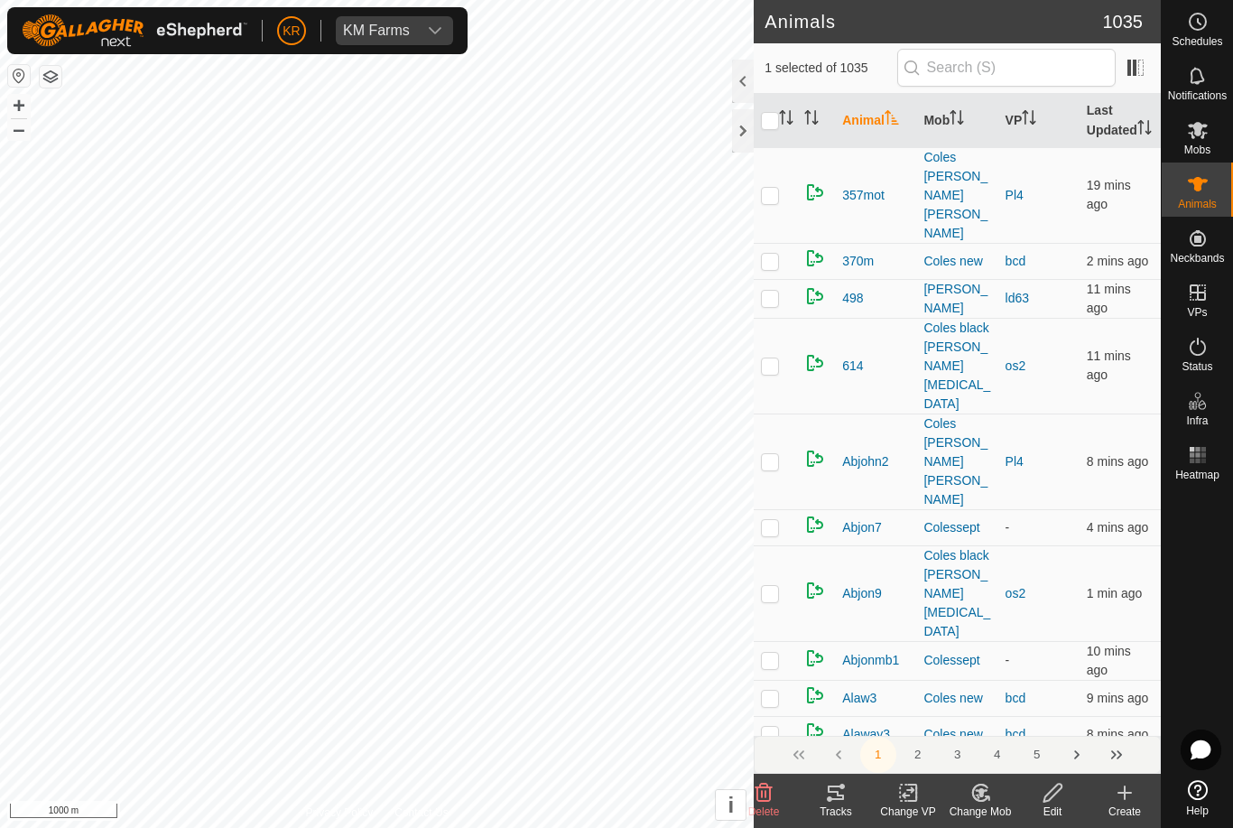
click at [894, 796] on change-vp-svg-icon at bounding box center [908, 793] width 72 height 22
click at [903, 760] on span "Turn Off VP" at bounding box center [895, 753] width 22 height 22
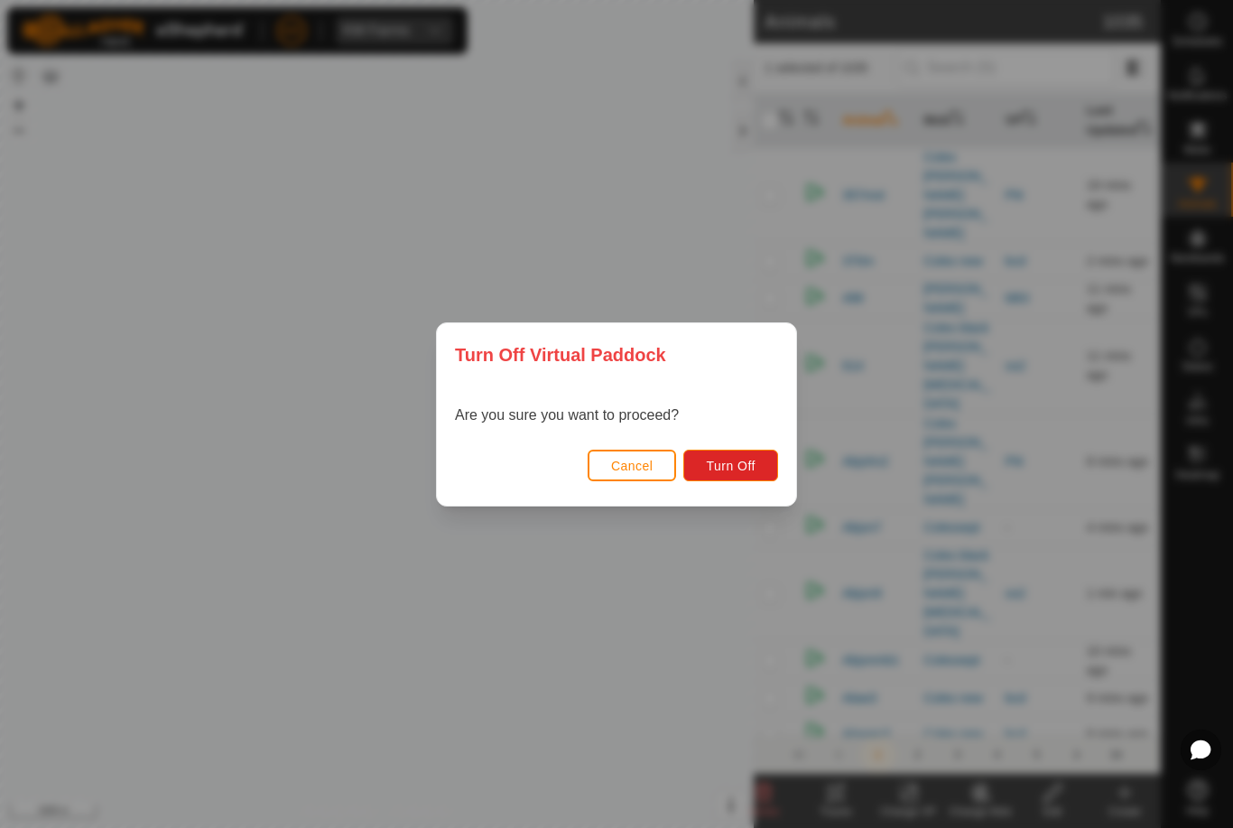
click at [727, 481] on button "Turn Off" at bounding box center [730, 466] width 95 height 32
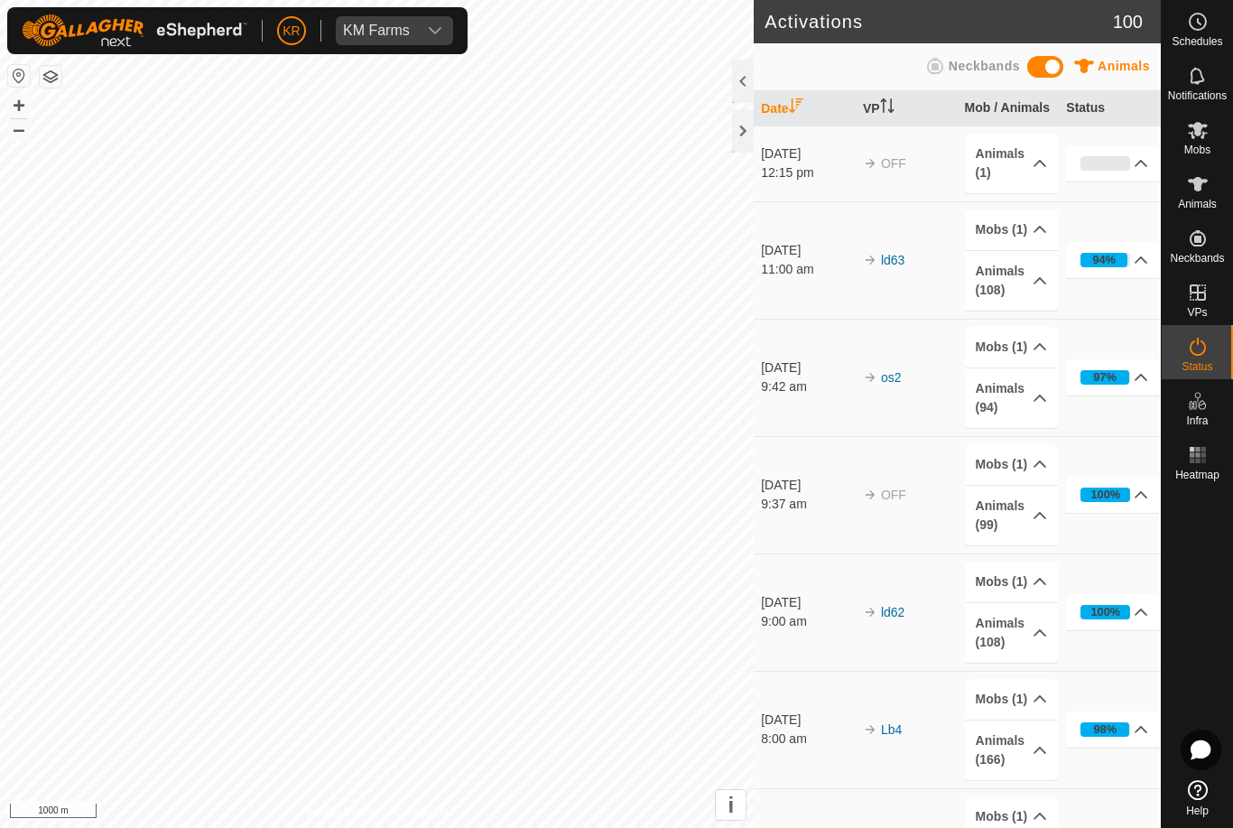
click at [401, 18] on span "KM Farms" at bounding box center [376, 30] width 81 height 29
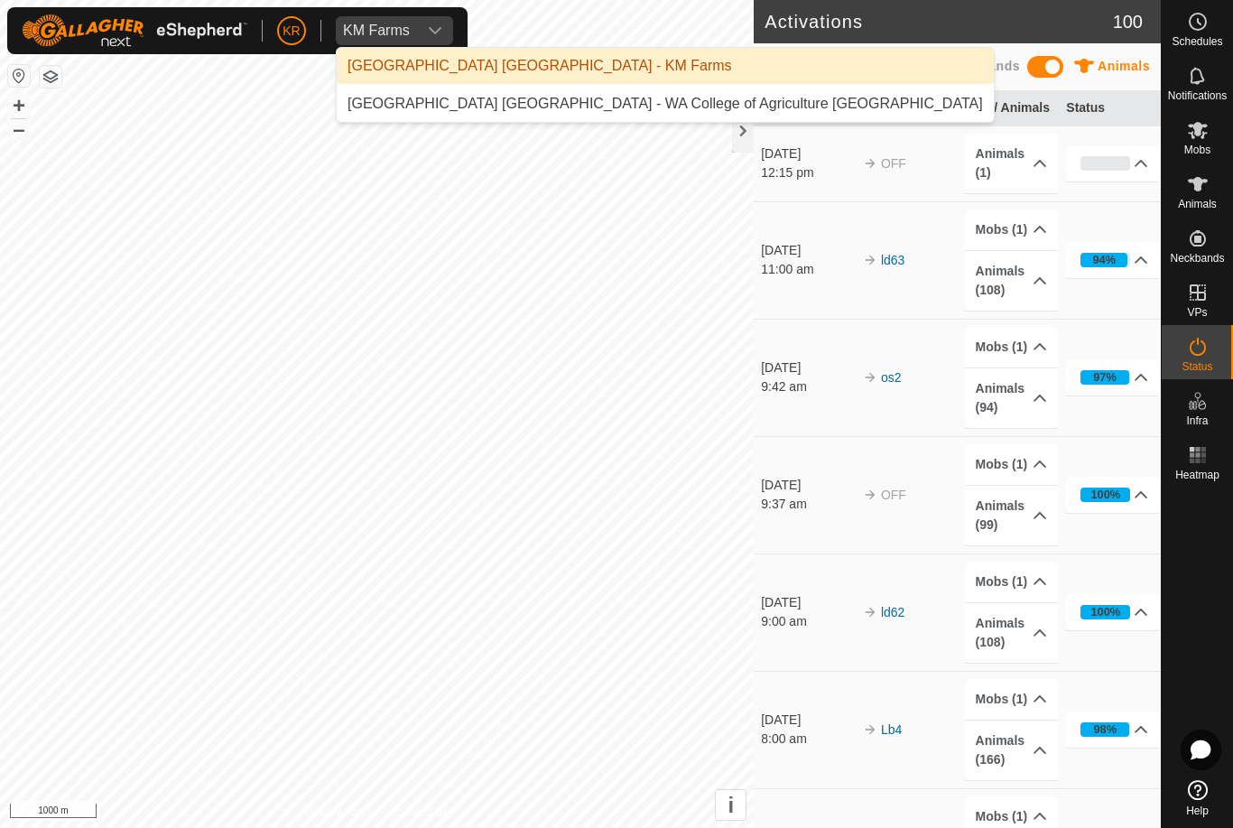
click at [515, 106] on div "[GEOGRAPHIC_DATA] [GEOGRAPHIC_DATA] - WA College of Agriculture [GEOGRAPHIC_DAT…" at bounding box center [666, 104] width 636 height 22
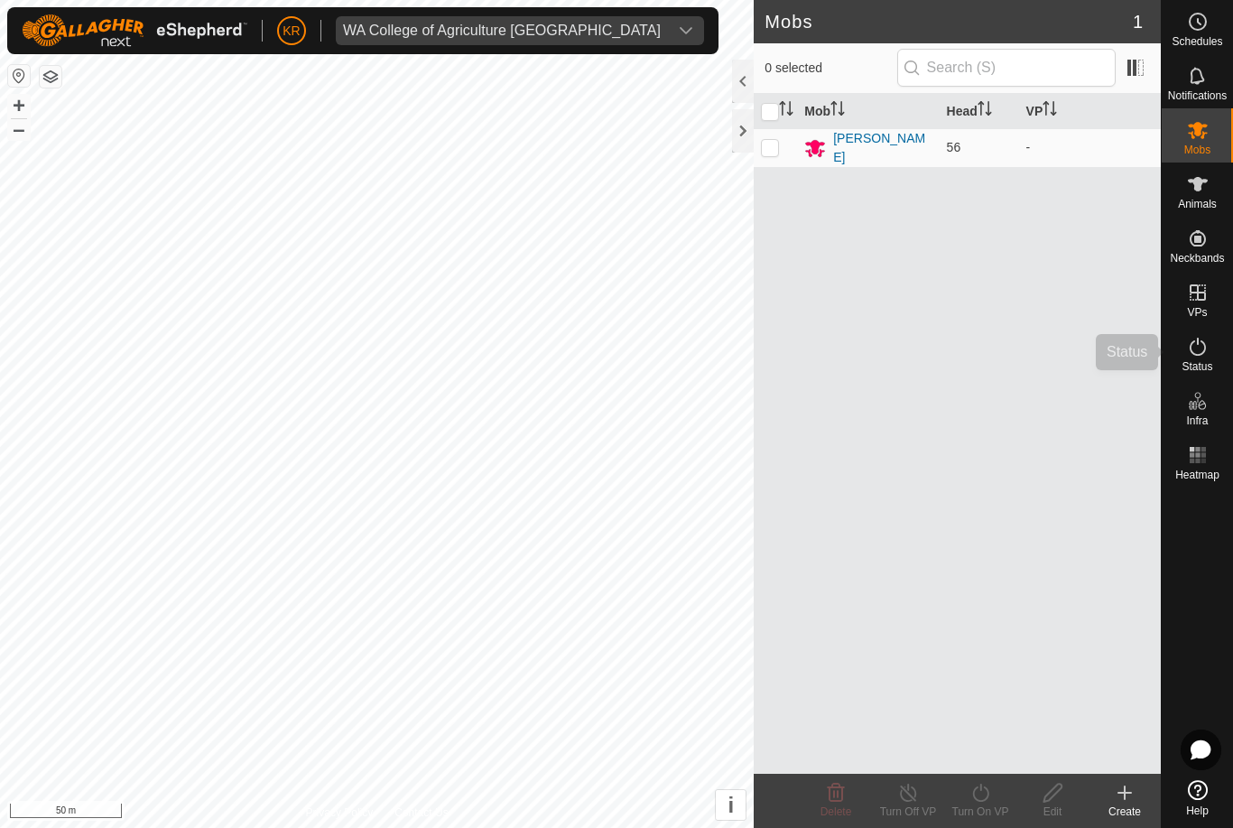
click at [1214, 358] on div "Status" at bounding box center [1197, 352] width 71 height 54
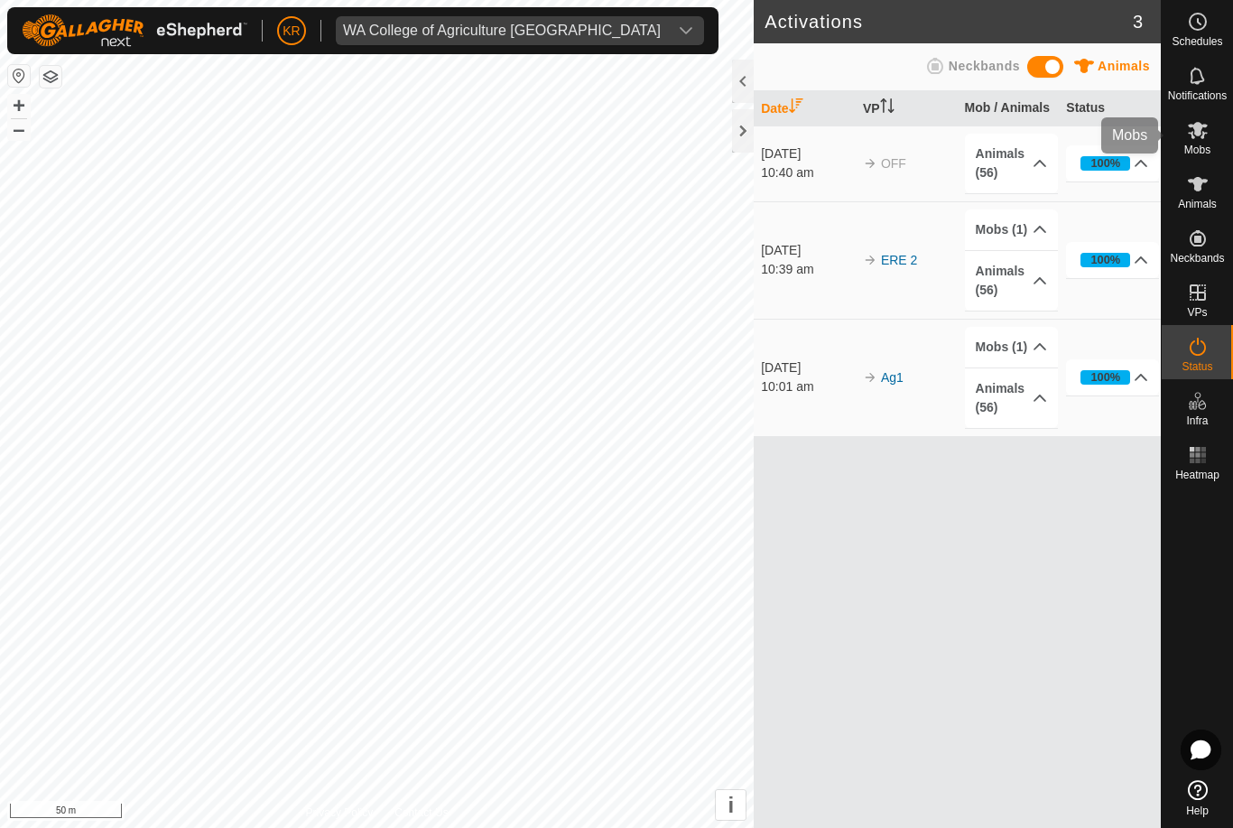
click at [1221, 136] on div "Mobs" at bounding box center [1197, 135] width 71 height 54
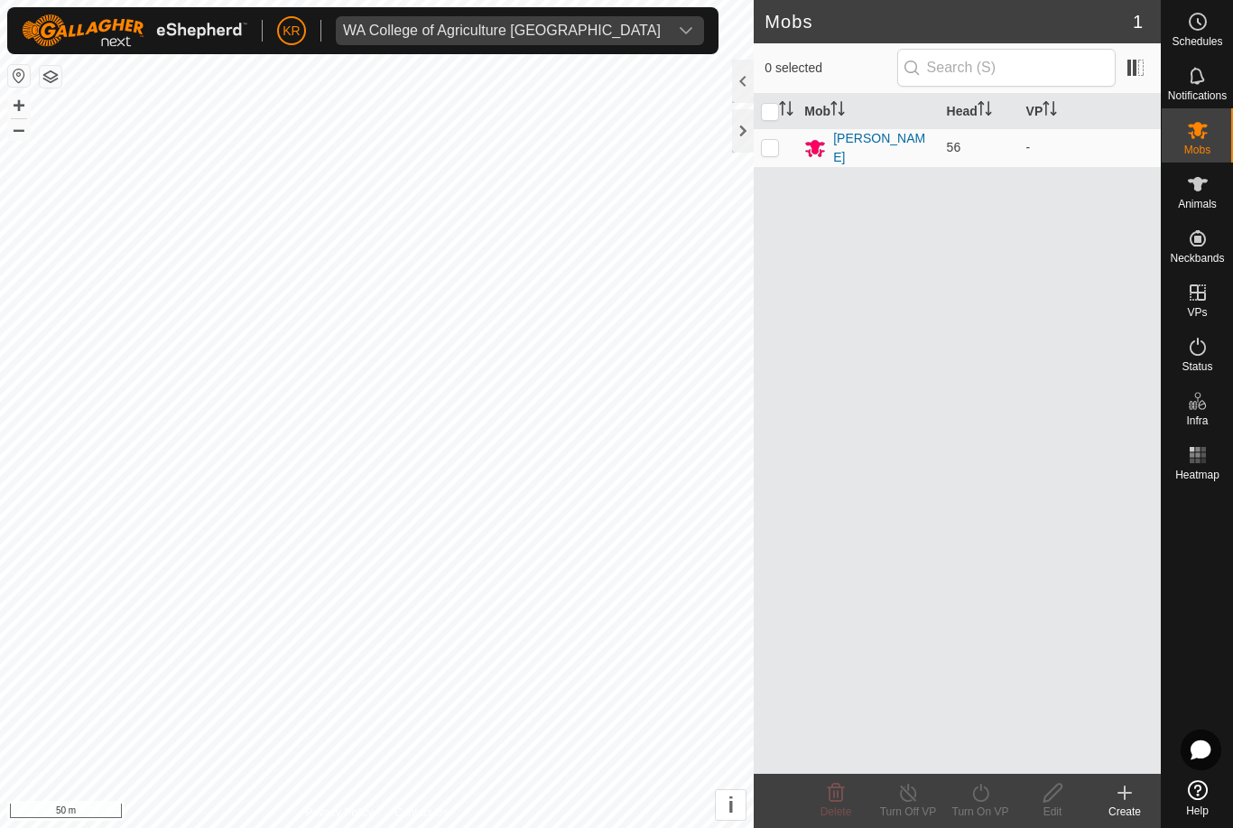
click at [778, 162] on td at bounding box center [775, 147] width 43 height 39
checkbox input "true"
click at [997, 805] on div "Turn On VP" at bounding box center [980, 811] width 72 height 16
